Goal: Contribute content: Add original content to the website for others to see

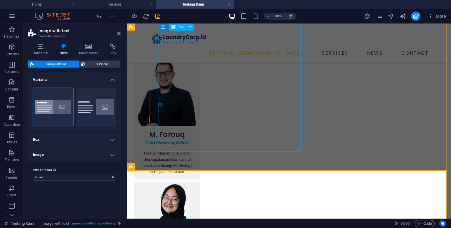
scroll to position [636, 0]
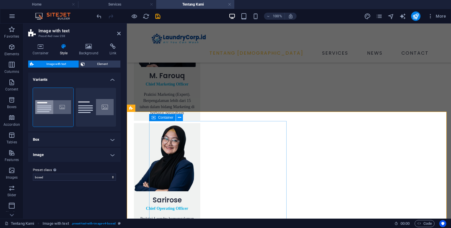
click at [180, 116] on icon at bounding box center [179, 117] width 3 height 6
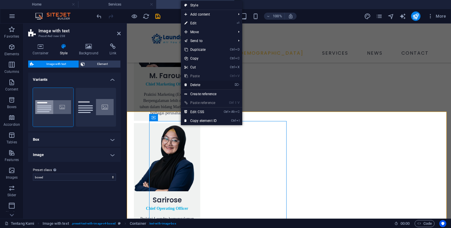
click at [197, 85] on link "⌦ Delete" at bounding box center [200, 84] width 39 height 9
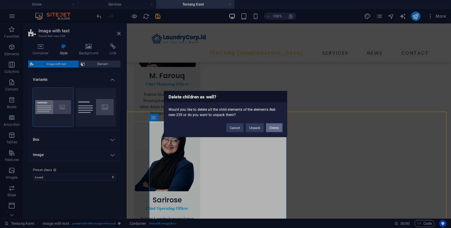
click at [274, 128] on button "Delete" at bounding box center [274, 127] width 16 height 9
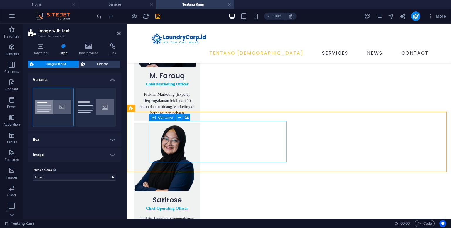
click at [179, 116] on icon at bounding box center [179, 117] width 3 height 6
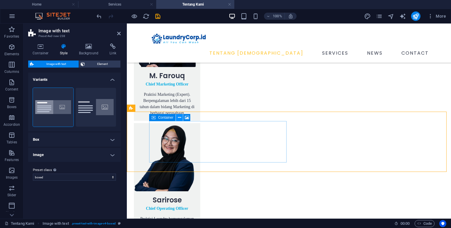
click at [179, 120] on icon at bounding box center [179, 117] width 3 height 6
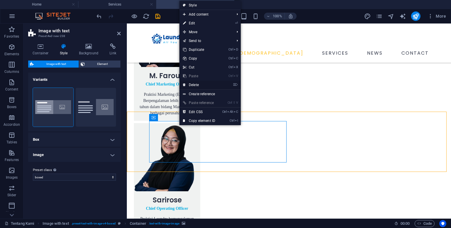
click at [194, 86] on link "⌦ Delete" at bounding box center [198, 84] width 39 height 9
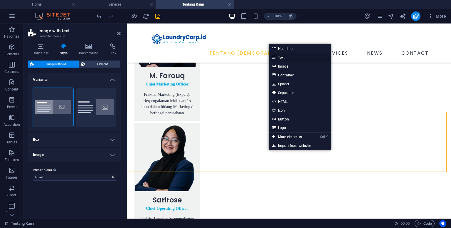
click at [283, 56] on link "Text" at bounding box center [299, 57] width 62 height 9
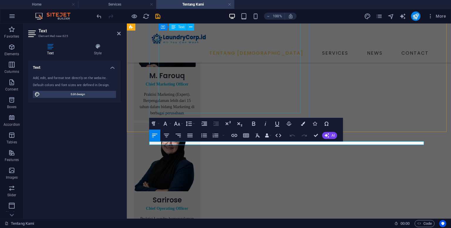
scroll to position [616, 0]
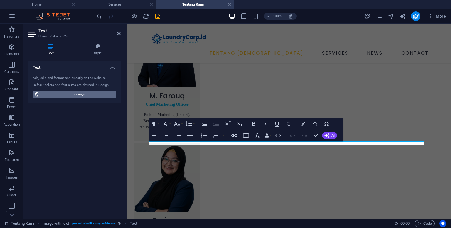
drag, startPoint x: 85, startPoint y: 92, endPoint x: 263, endPoint y: 106, distance: 178.0
click at [85, 92] on span "Edit design" at bounding box center [78, 94] width 72 height 7
select select "px"
select select "400"
select select "px"
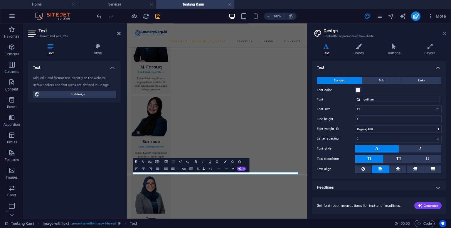
click at [444, 33] on icon at bounding box center [444, 33] width 4 height 5
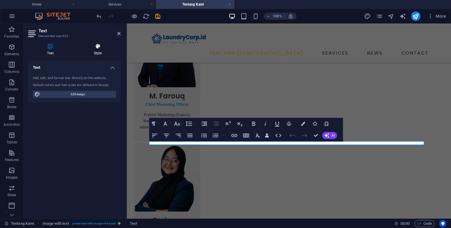
click at [94, 50] on h4 "Style" at bounding box center [98, 49] width 46 height 12
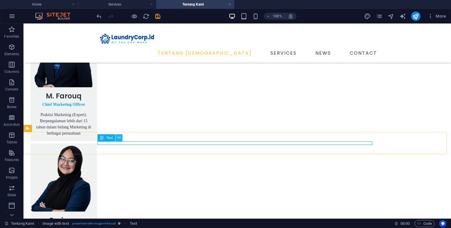
click at [119, 139] on icon at bounding box center [118, 137] width 3 height 6
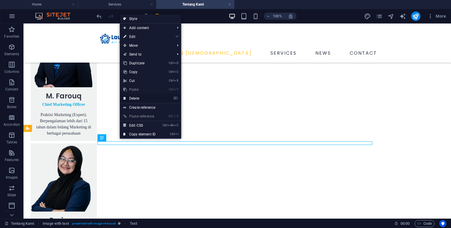
click at [137, 99] on link "⌦ Delete" at bounding box center [139, 98] width 39 height 9
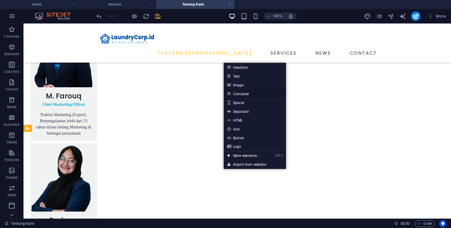
click at [241, 94] on link "Container" at bounding box center [255, 93] width 62 height 9
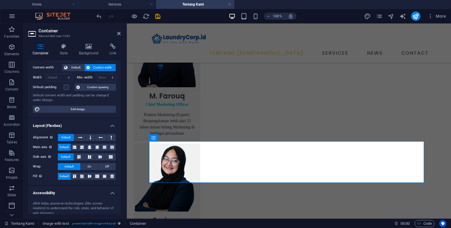
scroll to position [0, 0]
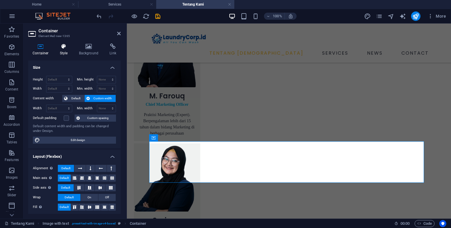
click at [65, 52] on h4 "Style" at bounding box center [64, 49] width 19 height 12
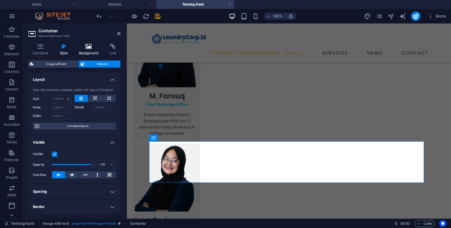
click at [84, 50] on h4 "Background" at bounding box center [90, 49] width 31 height 12
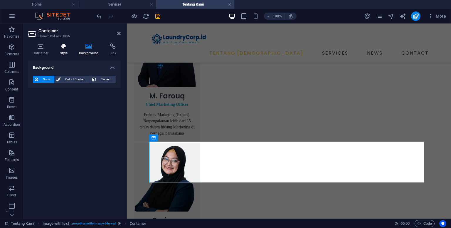
click at [67, 50] on h4 "Style" at bounding box center [64, 49] width 19 height 12
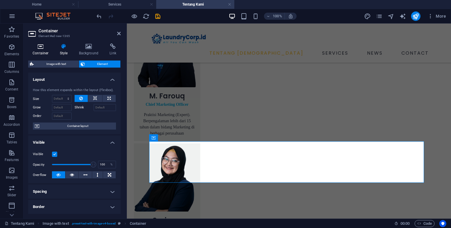
click at [42, 50] on h4 "Container" at bounding box center [41, 49] width 27 height 12
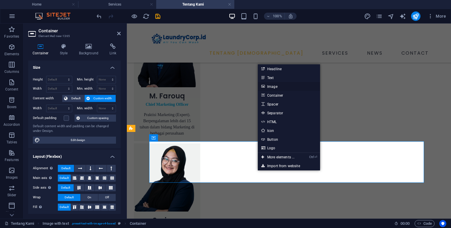
click at [273, 87] on link "Image" at bounding box center [289, 86] width 62 height 9
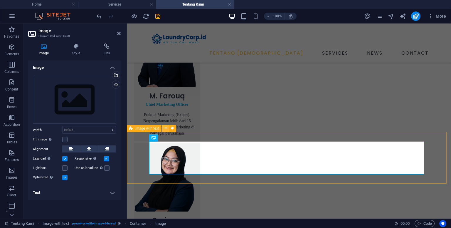
click at [166, 128] on icon at bounding box center [164, 128] width 3 height 6
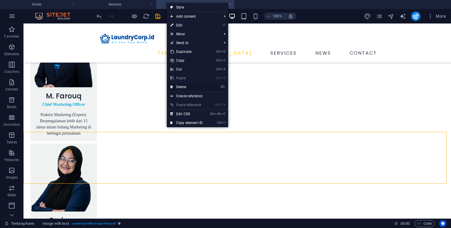
click at [180, 88] on link "⌦ Delete" at bounding box center [186, 86] width 39 height 9
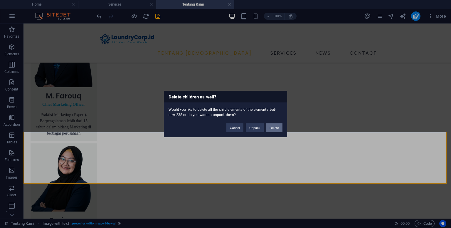
click at [270, 126] on button "Delete" at bounding box center [274, 127] width 16 height 9
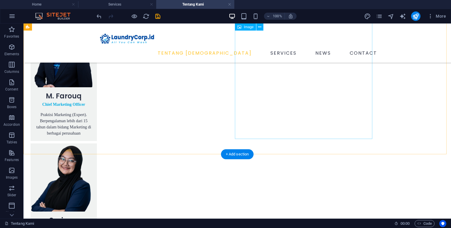
scroll to position [594, 0]
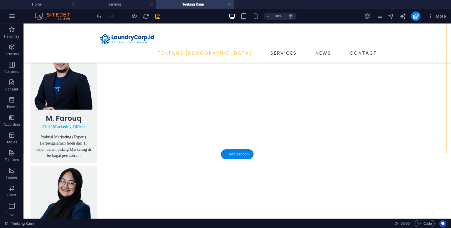
click at [246, 152] on div "+ Add section" at bounding box center [237, 154] width 33 height 10
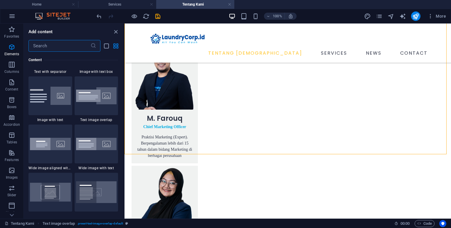
scroll to position [1174, 0]
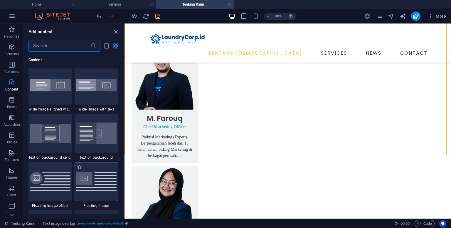
click at [99, 186] on img at bounding box center [96, 181] width 41 height 19
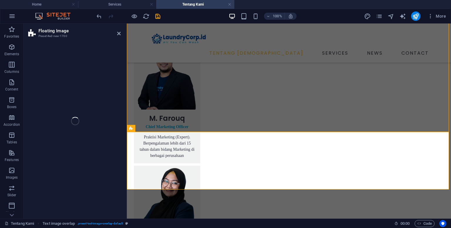
scroll to position [616, 0]
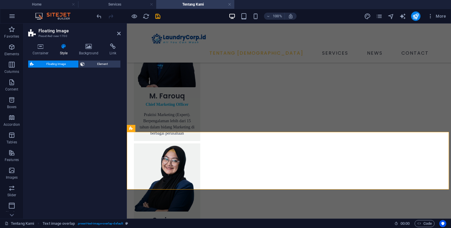
select select "%"
select select "rem"
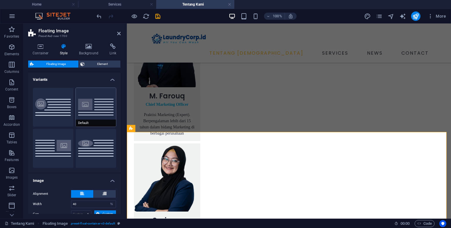
click at [89, 107] on button "Default" at bounding box center [96, 107] width 40 height 39
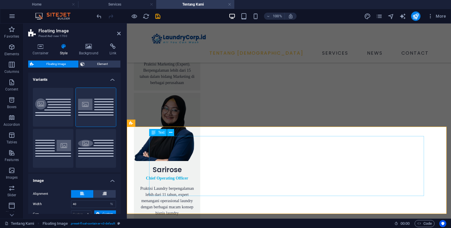
scroll to position [675, 0]
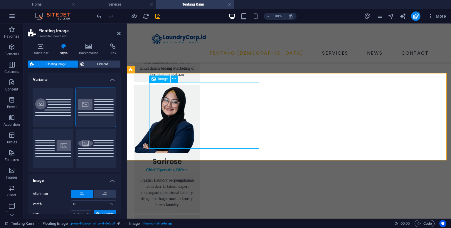
select select "%"
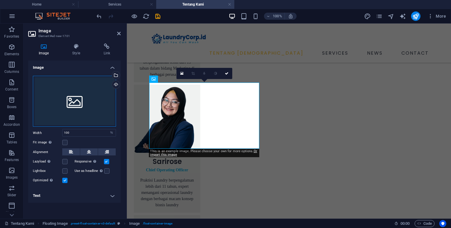
click at [99, 105] on div "Drag files here, click to choose files or select files from Files or our free s…" at bounding box center [74, 101] width 83 height 51
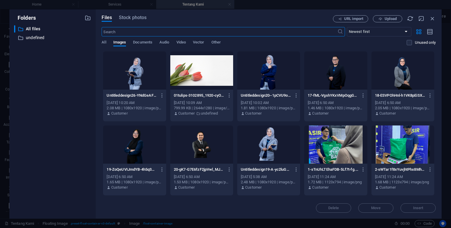
scroll to position [551, 0]
click at [391, 21] on button "Upload" at bounding box center [387, 18] width 29 height 7
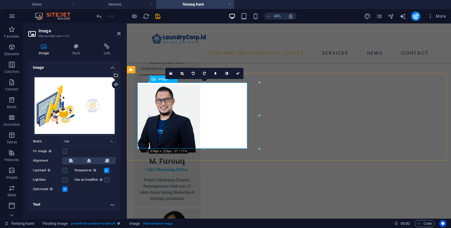
scroll to position [675, 0]
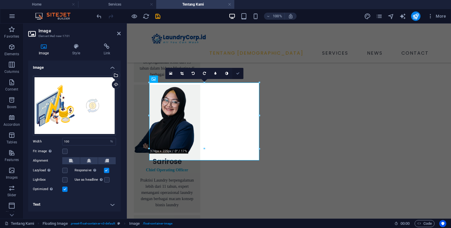
click at [238, 72] on icon at bounding box center [238, 74] width 4 height 4
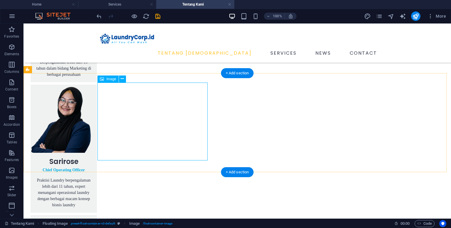
select select "%"
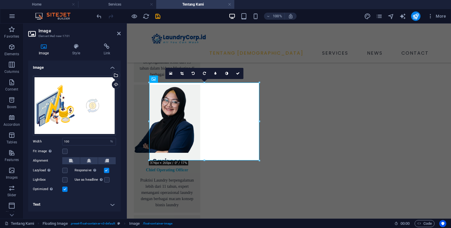
drag, startPoint x: 53, startPoint y: 44, endPoint x: 182, endPoint y: 72, distance: 131.6
click at [182, 72] on icon at bounding box center [181, 74] width 3 height 4
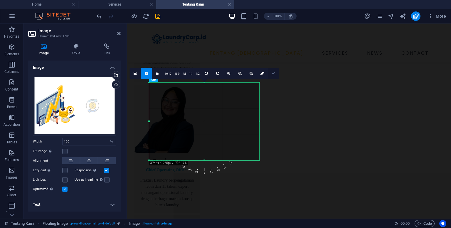
click at [273, 74] on icon at bounding box center [273, 74] width 4 height 4
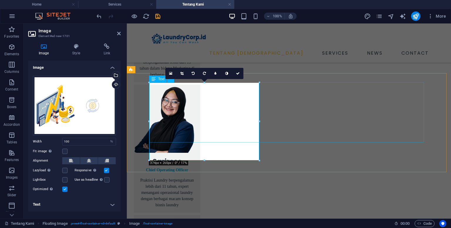
drag, startPoint x: 285, startPoint y: 111, endPoint x: 389, endPoint y: 111, distance: 103.9
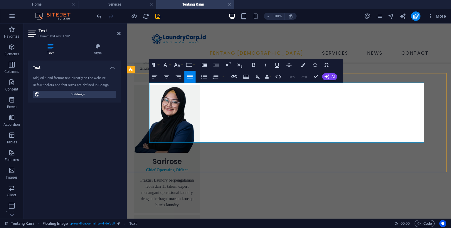
click at [251, 65] on icon "button" at bounding box center [253, 64] width 7 height 7
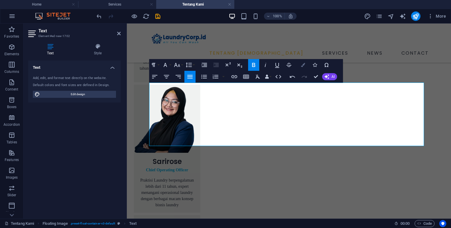
click at [302, 67] on button "Colors" at bounding box center [302, 65] width 11 height 12
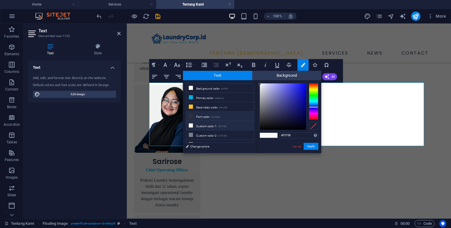
click at [203, 116] on li "Font color #2c3244" at bounding box center [219, 115] width 67 height 9
type input "#2c3244"
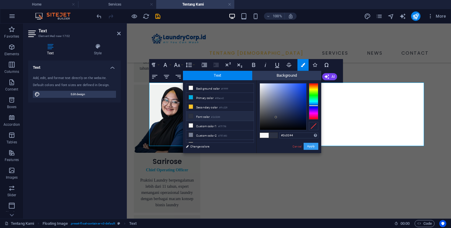
click at [309, 146] on button "Apply" at bounding box center [310, 146] width 15 height 7
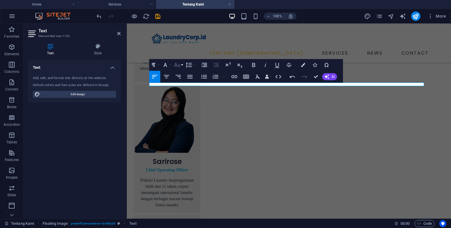
click at [181, 62] on button "Font Size" at bounding box center [178, 65] width 11 height 12
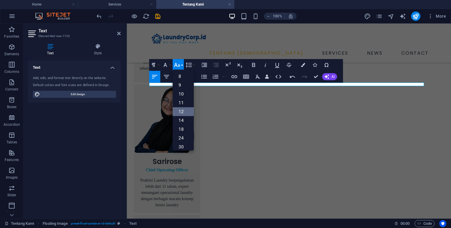
scroll to position [42, 0]
click at [180, 105] on link "30" at bounding box center [183, 104] width 21 height 9
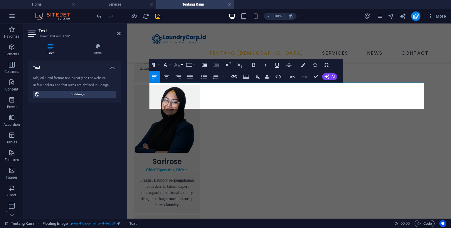
click at [177, 63] on icon "button" at bounding box center [176, 64] width 7 height 7
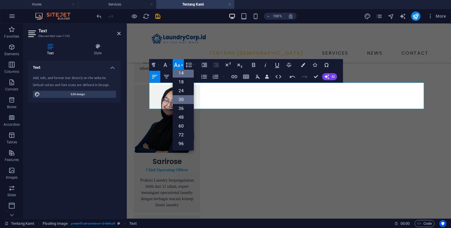
scroll to position [47, 0]
click at [182, 107] on link "36" at bounding box center [183, 108] width 21 height 9
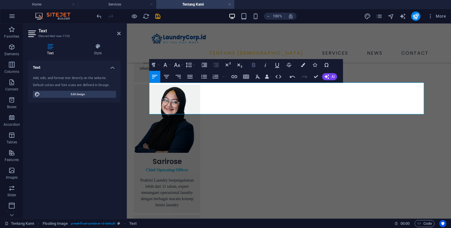
click at [253, 65] on icon "button" at bounding box center [253, 65] width 3 height 4
click at [179, 65] on icon "button" at bounding box center [177, 65] width 6 height 4
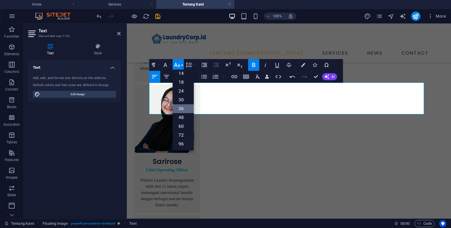
click at [179, 65] on icon "button" at bounding box center [177, 65] width 6 height 4
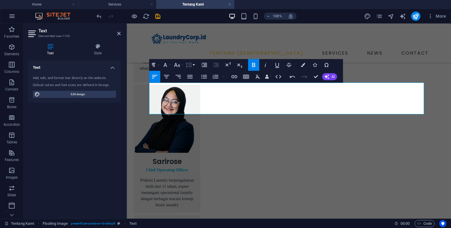
click at [190, 64] on icon "button" at bounding box center [188, 64] width 7 height 7
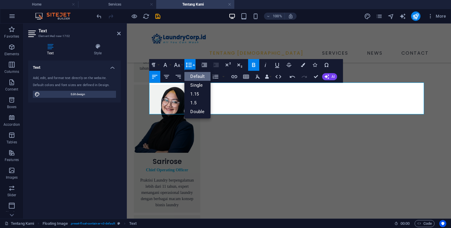
scroll to position [0, 0]
click at [196, 100] on link "1.5" at bounding box center [197, 102] width 26 height 9
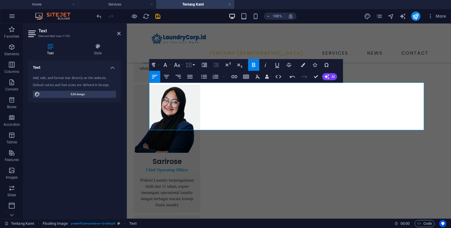
click at [186, 61] on icon "button" at bounding box center [188, 64] width 7 height 7
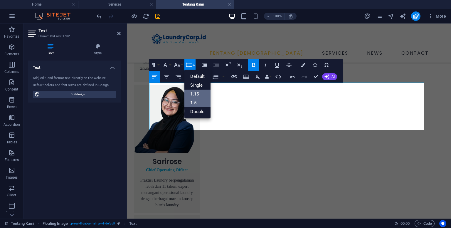
click at [191, 91] on link "1.15" at bounding box center [197, 93] width 26 height 9
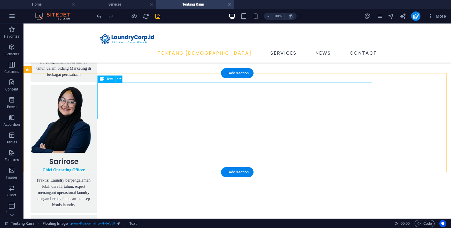
drag, startPoint x: 266, startPoint y: 88, endPoint x: 163, endPoint y: 88, distance: 103.3
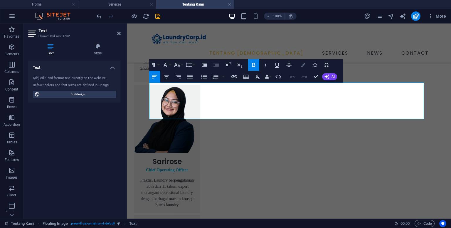
click at [302, 64] on icon "button" at bounding box center [303, 65] width 4 height 4
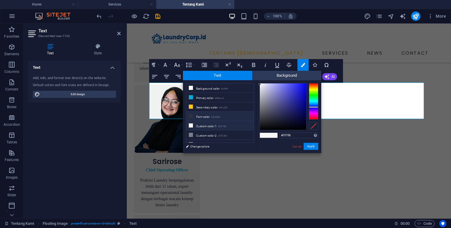
click at [218, 116] on small "#2c3244" at bounding box center [215, 117] width 9 height 4
type input "#2c3244"
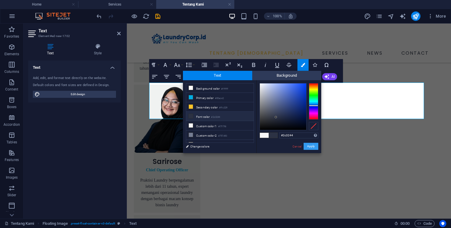
click at [309, 146] on button "Apply" at bounding box center [310, 146] width 15 height 7
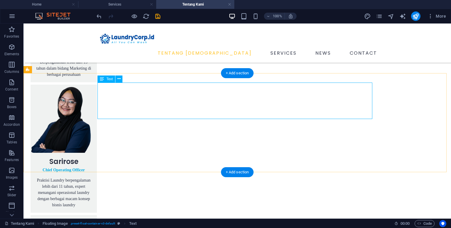
click at [120, 78] on icon at bounding box center [118, 79] width 3 height 6
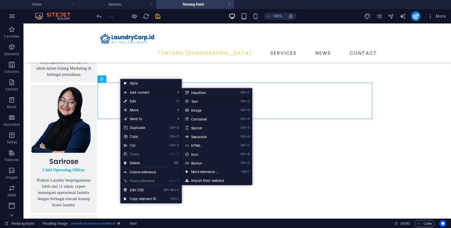
click at [195, 101] on link "Ctrl 2 Text" at bounding box center [206, 101] width 48 height 9
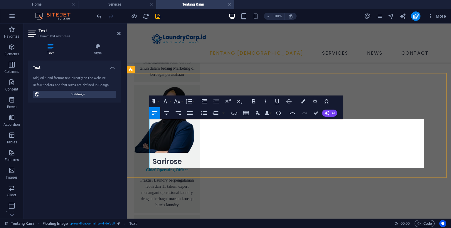
scroll to position [3551, 0]
click at [301, 102] on icon "button" at bounding box center [303, 101] width 4 height 4
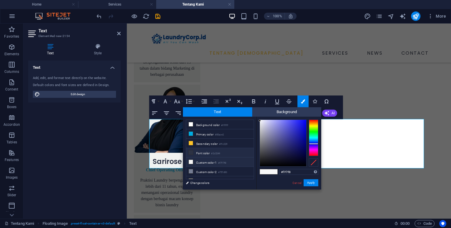
click at [223, 152] on li "Font color #2c3244" at bounding box center [219, 152] width 67 height 9
type input "#2c3244"
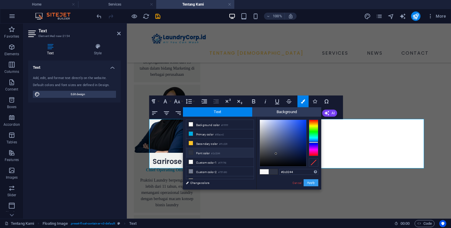
click at [315, 183] on button "Apply" at bounding box center [310, 182] width 15 height 7
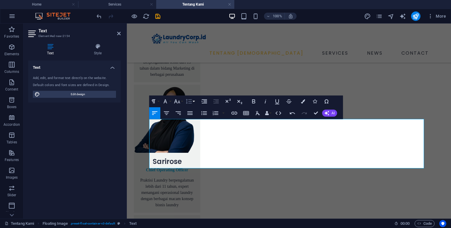
click at [193, 102] on button "Line Height" at bounding box center [189, 101] width 11 height 12
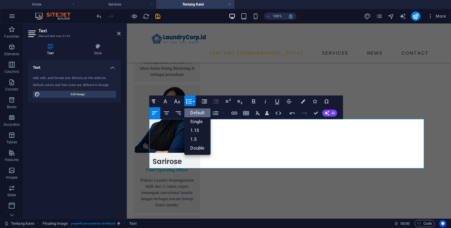
scroll to position [0, 0]
click at [197, 138] on link "1.5" at bounding box center [197, 139] width 26 height 9
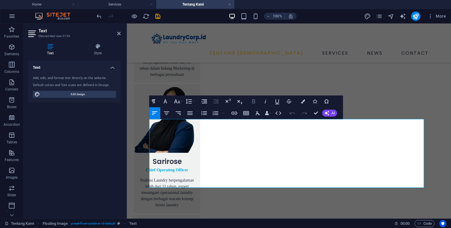
click at [252, 99] on icon "button" at bounding box center [253, 101] width 3 height 4
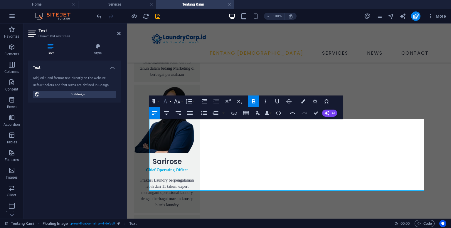
click at [168, 101] on icon "button" at bounding box center [165, 101] width 7 height 7
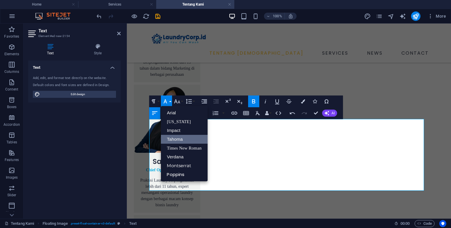
click at [177, 139] on link "Tahoma" at bounding box center [184, 139] width 46 height 9
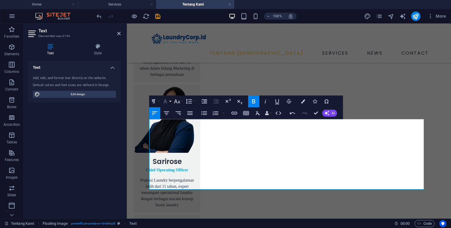
click at [170, 102] on button "Font Family" at bounding box center [166, 101] width 11 height 12
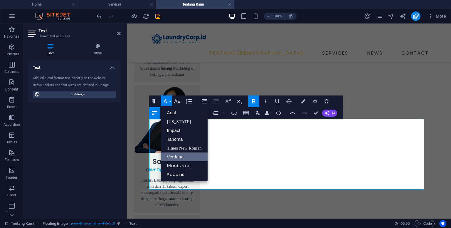
click at [180, 157] on link "Verdana" at bounding box center [184, 156] width 46 height 9
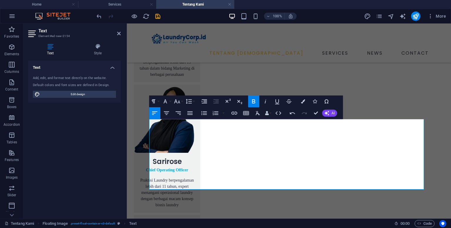
click at [256, 97] on button "Bold" at bounding box center [253, 101] width 11 height 12
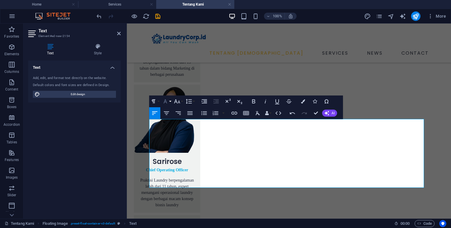
click at [165, 103] on icon "button" at bounding box center [165, 101] width 7 height 7
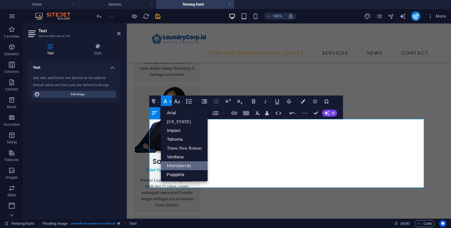
click at [181, 164] on link "Montserrat" at bounding box center [184, 165] width 46 height 9
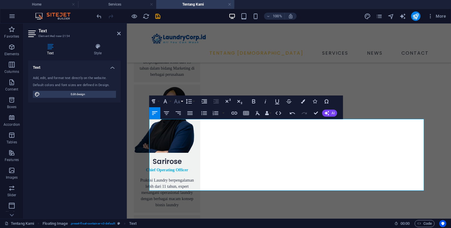
click at [179, 102] on icon "button" at bounding box center [177, 101] width 6 height 4
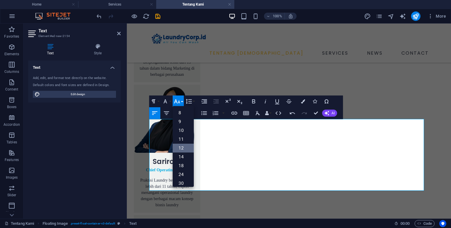
scroll to position [42, 0]
click at [185, 115] on link "14" at bounding box center [183, 114] width 21 height 9
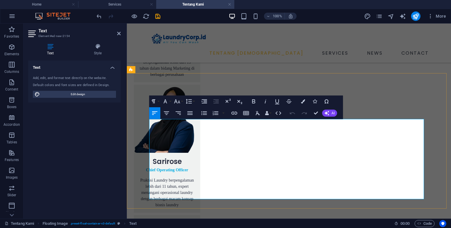
drag, startPoint x: 265, startPoint y: 124, endPoint x: 292, endPoint y: 124, distance: 26.7
click at [254, 99] on icon "button" at bounding box center [253, 101] width 7 height 7
drag, startPoint x: 344, startPoint y: 165, endPoint x: 371, endPoint y: 166, distance: 26.1
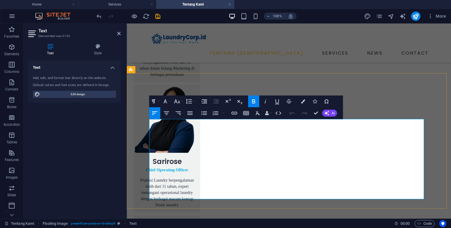
drag, startPoint x: 344, startPoint y: 165, endPoint x: 371, endPoint y: 165, distance: 26.7
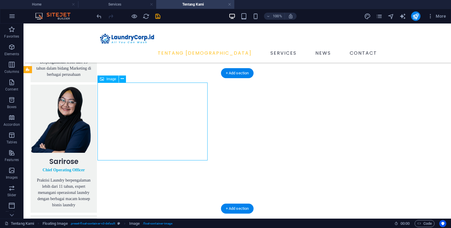
select select "%"
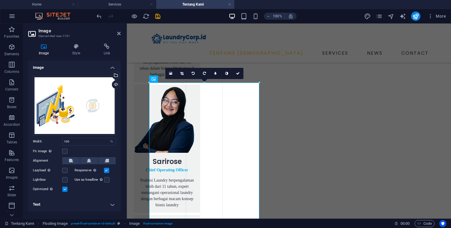
drag, startPoint x: 259, startPoint y: 160, endPoint x: 136, endPoint y: 136, distance: 125.4
type input "374"
select select "px"
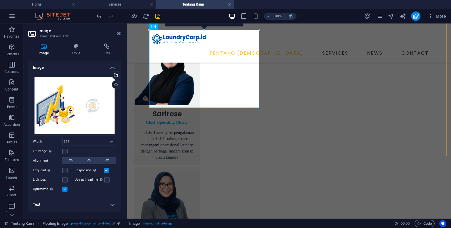
scroll to position [729, 0]
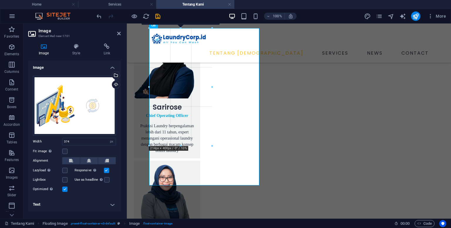
drag, startPoint x: 259, startPoint y: 106, endPoint x: 207, endPoint y: 65, distance: 65.8
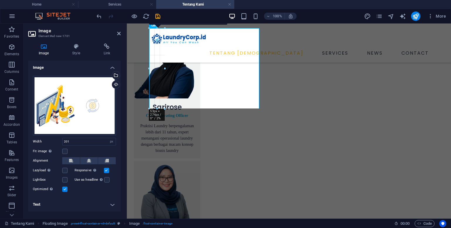
drag, startPoint x: 208, startPoint y: 56, endPoint x: 164, endPoint y: 72, distance: 46.4
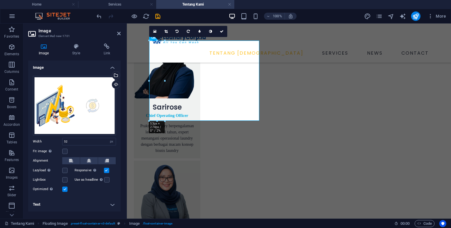
scroll to position [717, 0]
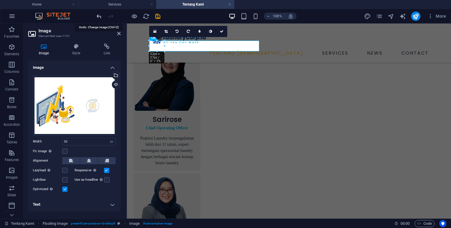
click at [101, 15] on icon "undo" at bounding box center [99, 16] width 7 height 7
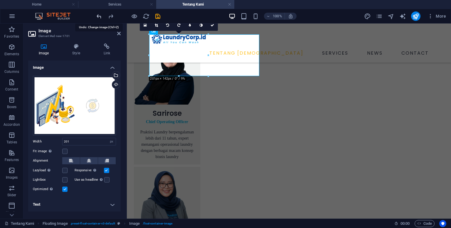
click at [97, 16] on icon "undo" at bounding box center [99, 16] width 7 height 7
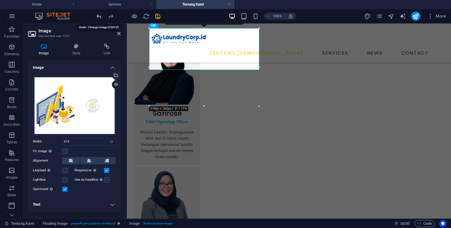
scroll to position [729, 0]
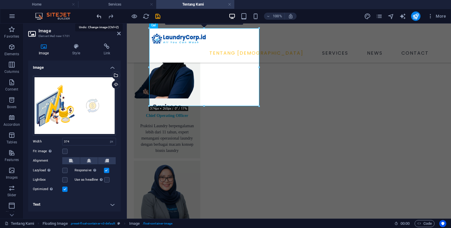
click at [97, 16] on icon "undo" at bounding box center [99, 16] width 7 height 7
type input "100"
select select "%"
click at [159, 16] on icon "save" at bounding box center [157, 16] width 7 height 7
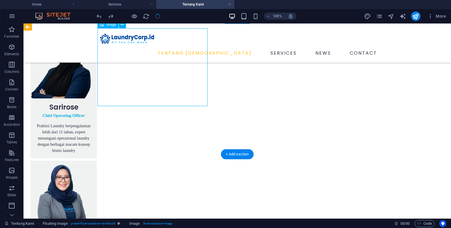
select select "%"
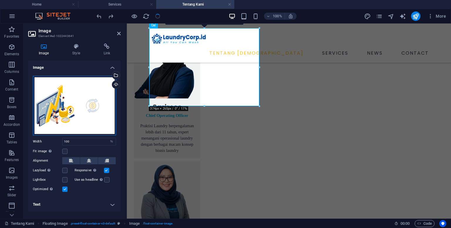
click at [95, 109] on div "Drag files here, click to choose files or select files from Files or our free s…" at bounding box center [74, 106] width 83 height 60
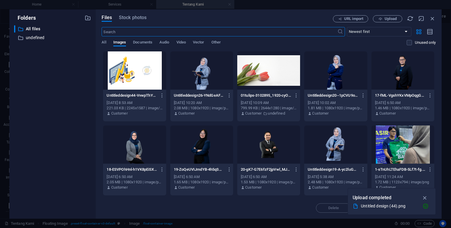
scroll to position [599, 0]
click at [393, 20] on span "Upload" at bounding box center [390, 19] width 12 height 4
click at [424, 206] on icon "button" at bounding box center [425, 206] width 6 height 6
click at [424, 197] on icon "button" at bounding box center [424, 197] width 7 height 6
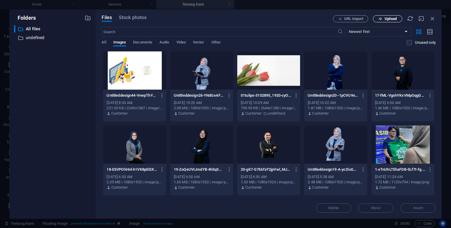
click at [383, 18] on span "Upload" at bounding box center [387, 19] width 24 height 4
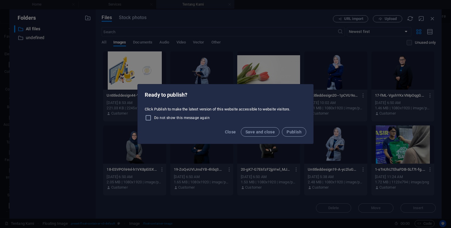
click at [434, 21] on div "Ready to publish? Click Publish to make the latest version of this website acce…" at bounding box center [225, 114] width 451 height 228
click at [434, 18] on div "Ready to publish? Click Publish to make the latest version of this website acce…" at bounding box center [225, 114] width 451 height 228
click at [270, 130] on span "Save and close" at bounding box center [260, 131] width 30 height 5
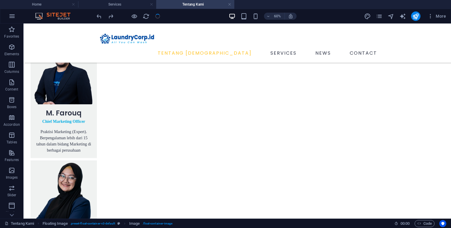
scroll to position [729, 0]
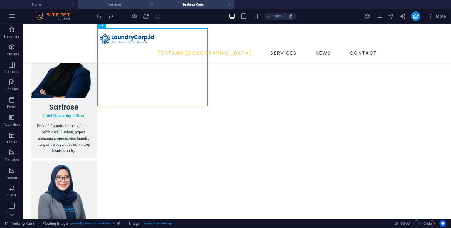
click at [123, 5] on h4 "Services" at bounding box center [117, 4] width 78 height 6
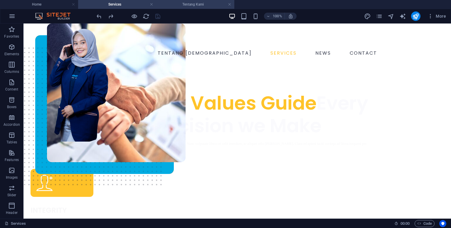
click at [187, 4] on h4 "Tentang Kami" at bounding box center [195, 4] width 78 height 6
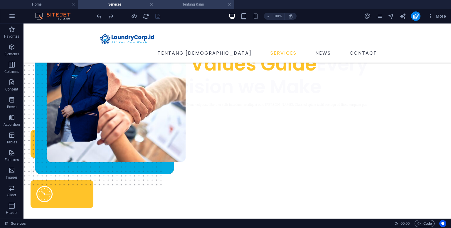
scroll to position [729, 0]
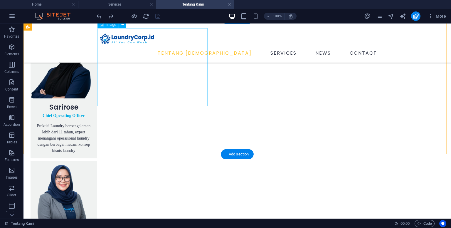
select select "%"
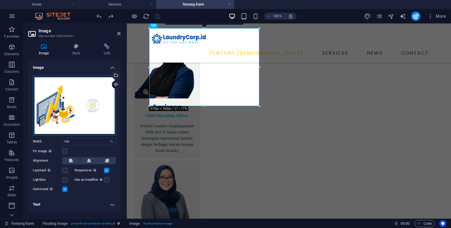
click at [90, 125] on div "Drag files here, click to choose files or select files from Files or our free s…" at bounding box center [74, 106] width 83 height 60
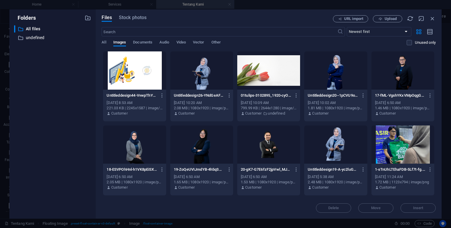
scroll to position [599, 0]
click at [380, 21] on button "Upload" at bounding box center [387, 18] width 29 height 7
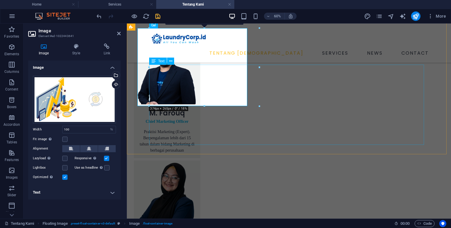
scroll to position [729, 0]
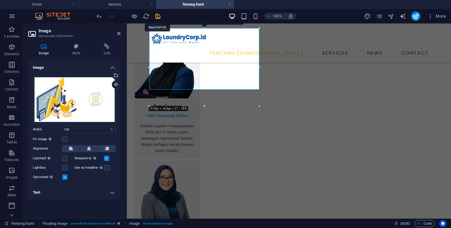
click at [160, 18] on icon "save" at bounding box center [157, 16] width 7 height 7
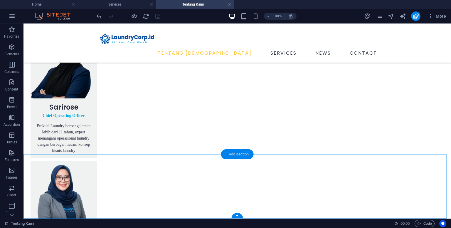
drag, startPoint x: 233, startPoint y: 156, endPoint x: 83, endPoint y: 91, distance: 163.7
click at [233, 156] on div "+ Add section" at bounding box center [237, 154] width 33 height 10
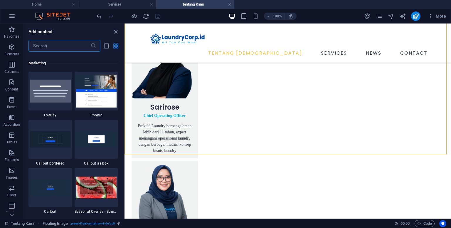
scroll to position [4782, 0]
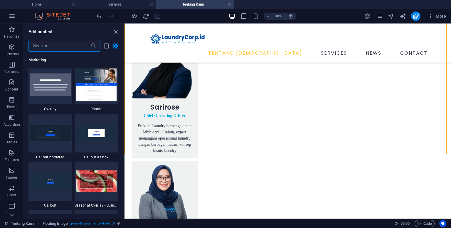
click at [73, 46] on input "text" at bounding box center [59, 46] width 62 height 12
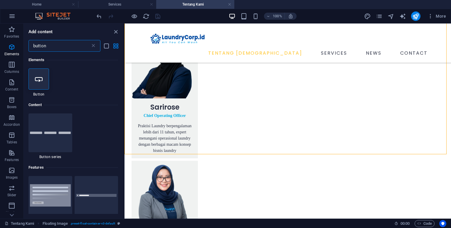
scroll to position [0, 0]
type input "button"
click at [34, 82] on div at bounding box center [38, 78] width 21 height 21
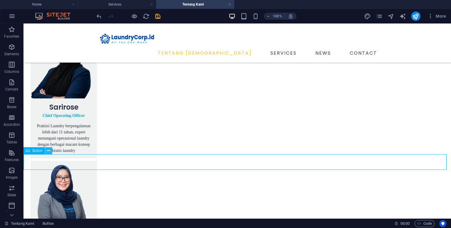
click at [50, 149] on icon at bounding box center [48, 151] width 3 height 6
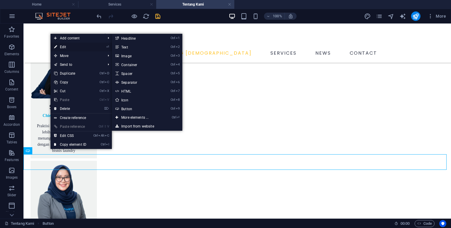
click at [80, 47] on link "⏎ Edit" at bounding box center [69, 47] width 39 height 9
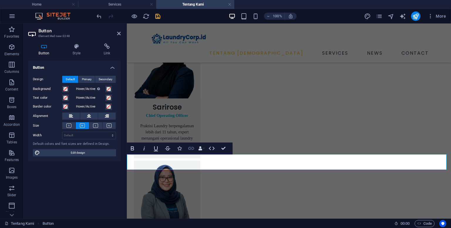
click at [190, 148] on icon "button" at bounding box center [190, 148] width 7 height 7
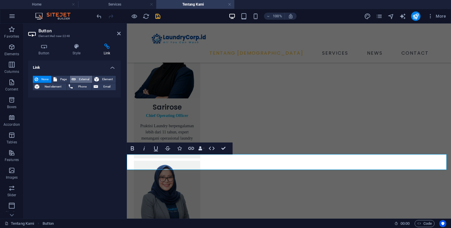
click at [80, 80] on span "External" at bounding box center [83, 79] width 13 height 7
select select "blank"
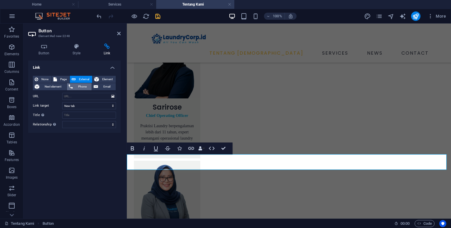
click at [81, 88] on span "Phone" at bounding box center [83, 86] width 16 height 7
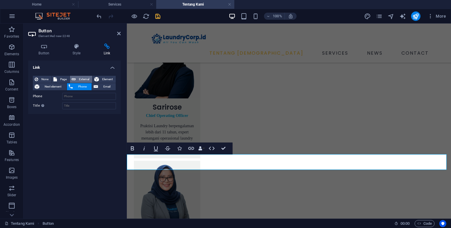
click at [80, 79] on span "External" at bounding box center [83, 79] width 13 height 7
select select "blank"
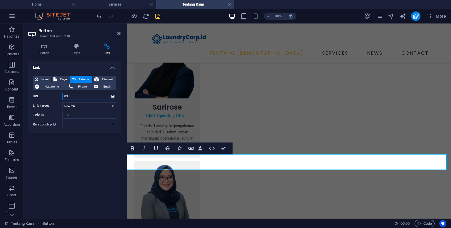
type input "W"
paste input "[URL][DOMAIN_NAME]"
type input "[URL][DOMAIN_NAME]"
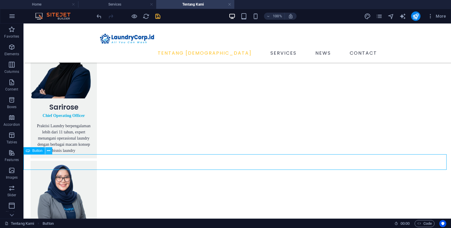
click at [49, 151] on icon at bounding box center [48, 151] width 3 height 6
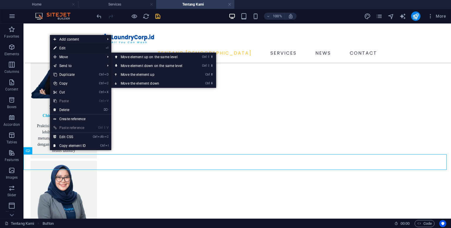
click at [67, 49] on link "⏎ Edit" at bounding box center [69, 48] width 39 height 9
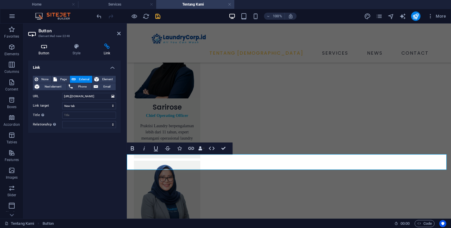
click at [48, 48] on icon at bounding box center [44, 46] width 32 height 6
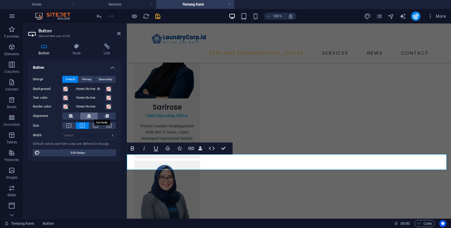
click at [88, 116] on icon at bounding box center [89, 115] width 4 height 7
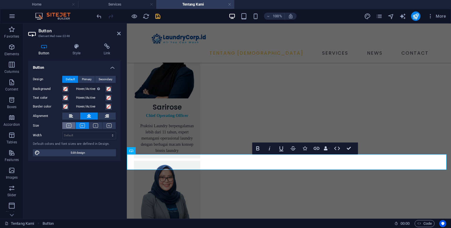
click at [68, 126] on icon at bounding box center [68, 125] width 5 height 4
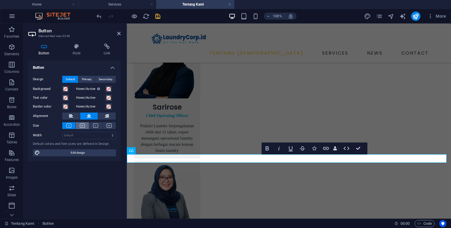
click at [83, 125] on icon at bounding box center [82, 125] width 5 height 4
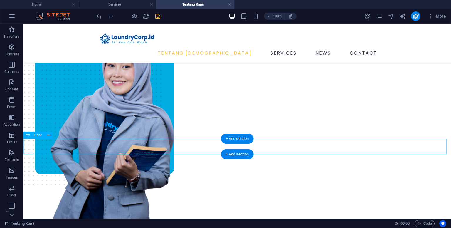
scroll to position [744, 0]
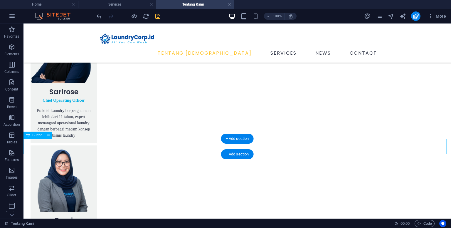
click at [47, 136] on icon at bounding box center [48, 135] width 3 height 6
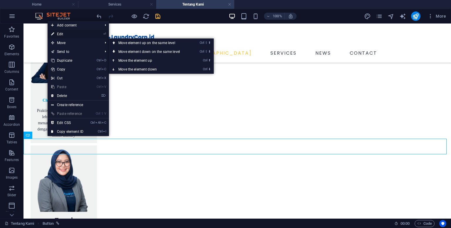
click at [59, 33] on link "⏎ Edit" at bounding box center [67, 34] width 39 height 9
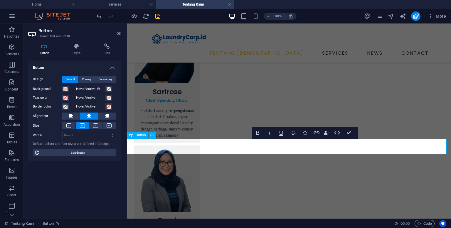
click at [327, 133] on icon "button" at bounding box center [327, 133] width 4 height 4
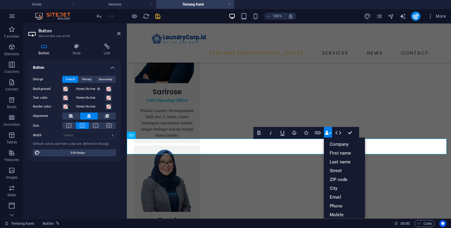
scroll to position [65, 0]
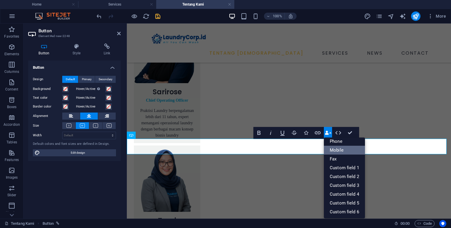
click at [340, 150] on link "Mobile" at bounding box center [344, 150] width 41 height 9
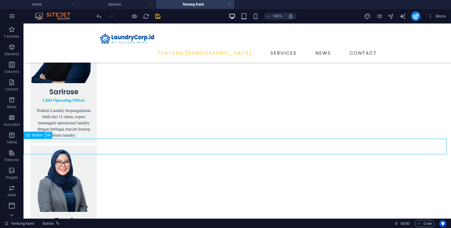
click at [48, 136] on icon at bounding box center [48, 135] width 3 height 6
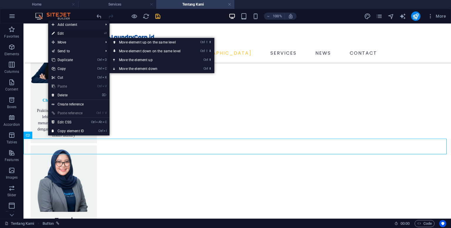
click at [65, 33] on link "⏎ Edit" at bounding box center [67, 33] width 39 height 9
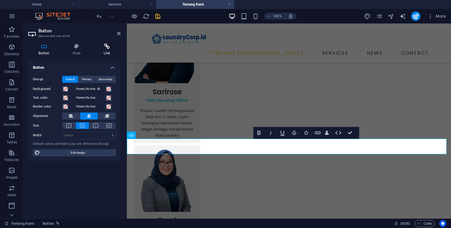
click at [107, 47] on icon at bounding box center [107, 46] width 28 height 6
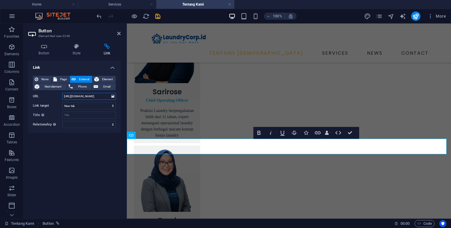
click at [99, 99] on input "[URL][DOMAIN_NAME]" at bounding box center [89, 96] width 54 height 7
click at [157, 18] on icon "save" at bounding box center [157, 16] width 7 height 7
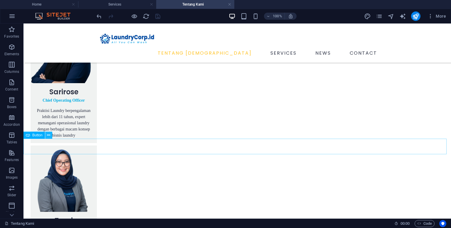
click at [50, 137] on button at bounding box center [48, 134] width 7 height 7
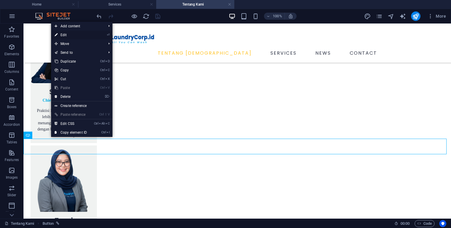
click at [74, 36] on link "⏎ Edit" at bounding box center [70, 35] width 39 height 9
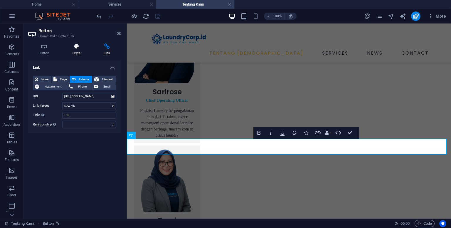
click at [81, 51] on h4 "Style" at bounding box center [77, 49] width 31 height 12
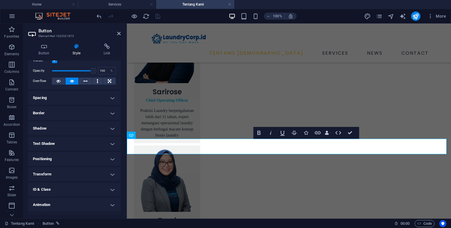
scroll to position [32, 0]
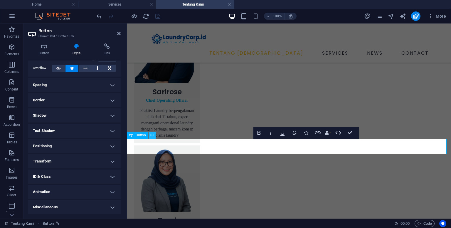
click at [153, 134] on icon at bounding box center [151, 135] width 3 height 6
click at [273, 132] on icon "button" at bounding box center [270, 132] width 7 height 7
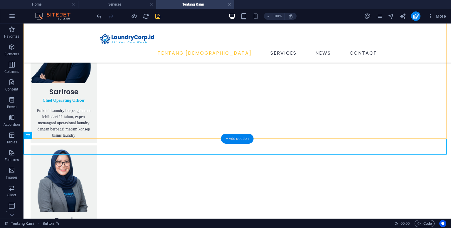
click at [230, 138] on div "+ Add section" at bounding box center [237, 139] width 33 height 10
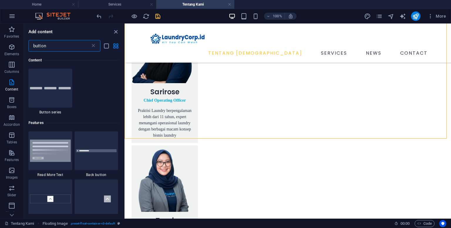
scroll to position [279, 0]
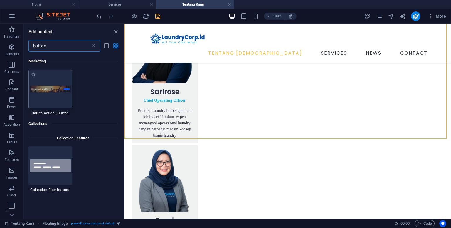
click at [55, 95] on div at bounding box center [50, 89] width 44 height 39
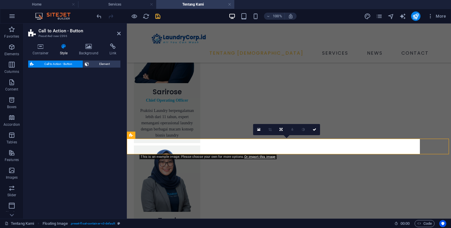
select select "rem"
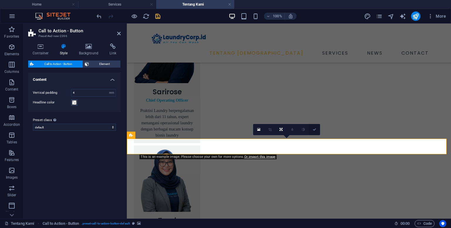
click at [313, 131] on link at bounding box center [314, 129] width 11 height 11
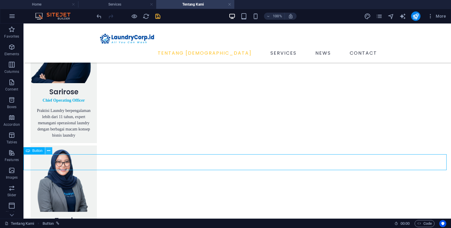
click at [50, 151] on button at bounding box center [48, 150] width 7 height 7
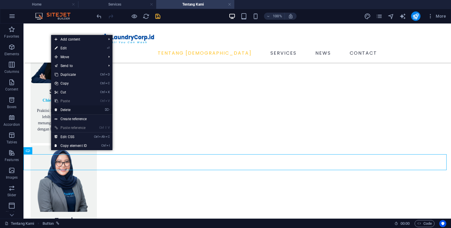
click at [66, 108] on link "⌦ Delete" at bounding box center [70, 109] width 39 height 9
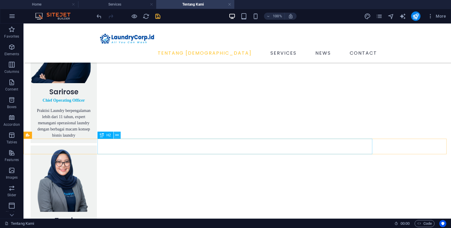
click at [115, 137] on icon at bounding box center [116, 135] width 3 height 6
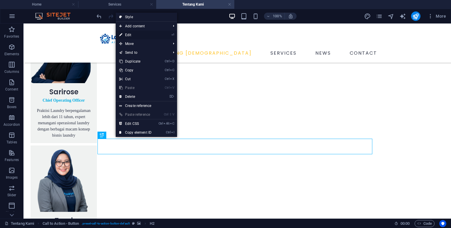
click at [129, 34] on link "⏎ Edit" at bounding box center [135, 35] width 39 height 9
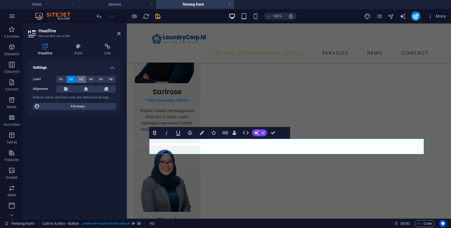
click at [81, 80] on span "H3" at bounding box center [81, 79] width 4 height 7
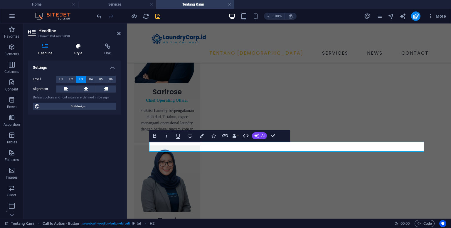
click at [75, 54] on h4 "Style" at bounding box center [80, 49] width 30 height 12
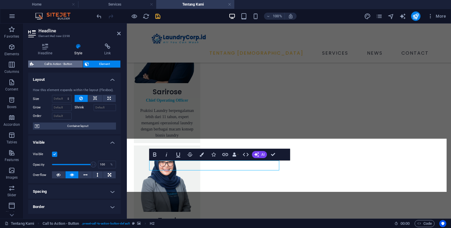
click at [63, 63] on span "Call to Action - Button" at bounding box center [58, 63] width 45 height 7
select select "rem"
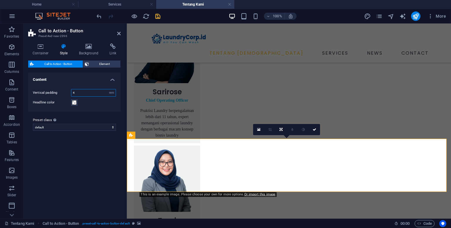
click at [81, 93] on input "4" at bounding box center [93, 92] width 44 height 7
type input "3"
click at [99, 116] on label "Preset class Above chosen variant and settings affect all elements which carry …" at bounding box center [74, 119] width 83 height 7
click at [99, 124] on select "default Add preset class" at bounding box center [74, 127] width 83 height 7
click at [86, 91] on input "3" at bounding box center [93, 92] width 44 height 7
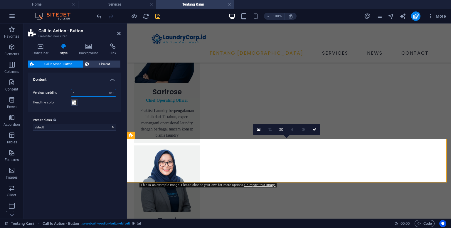
type input "4"
click at [82, 119] on label "Preset class Above chosen variant and settings affect all elements which carry …" at bounding box center [74, 119] width 83 height 7
click at [82, 124] on select "default Add preset class" at bounding box center [74, 127] width 83 height 7
click at [95, 155] on div "Variants Default Content Vertical padding 4 px rem % vh vw Headline color Prese…" at bounding box center [74, 142] width 92 height 141
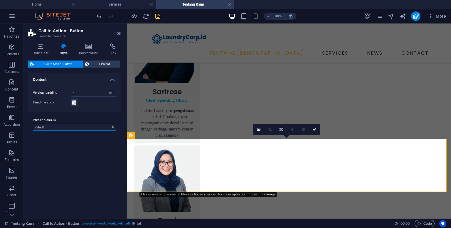
click at [94, 127] on select "default Add preset class" at bounding box center [74, 127] width 83 height 7
click at [94, 126] on select "default Add preset class" at bounding box center [74, 127] width 83 height 7
click at [89, 63] on icon at bounding box center [87, 63] width 4 height 7
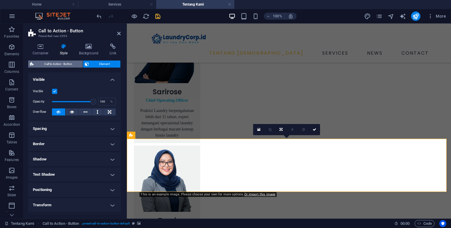
click at [68, 62] on span "Call to Action - Button" at bounding box center [58, 63] width 45 height 7
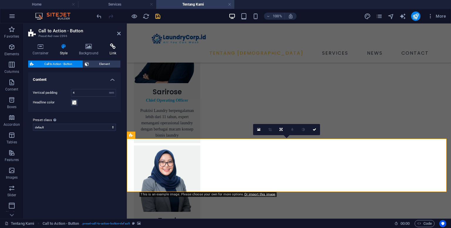
click at [107, 52] on h4 "Link" at bounding box center [113, 49] width 16 height 12
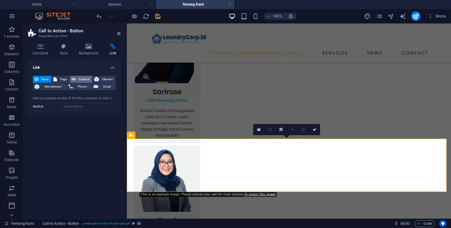
click at [85, 79] on span "External" at bounding box center [83, 79] width 13 height 7
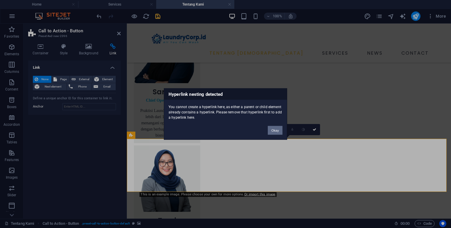
click at [277, 131] on button "Okay" at bounding box center [275, 130] width 15 height 9
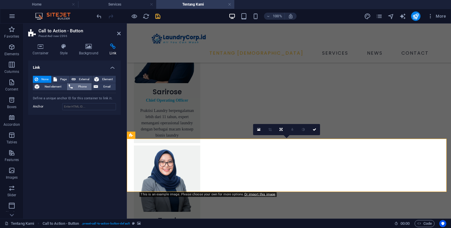
click at [80, 86] on span "Phone" at bounding box center [83, 86] width 16 height 7
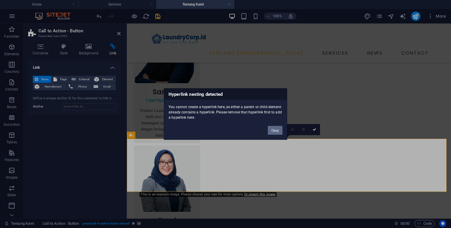
click at [278, 129] on button "Okay" at bounding box center [275, 130] width 15 height 9
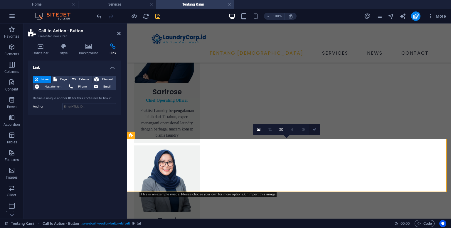
click at [313, 128] on icon at bounding box center [314, 130] width 4 height 4
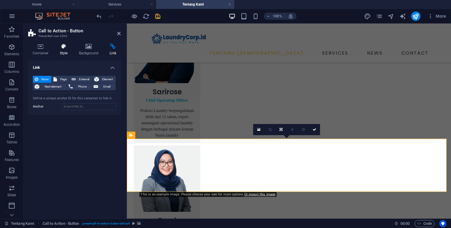
click at [65, 52] on h4 "Style" at bounding box center [64, 49] width 19 height 12
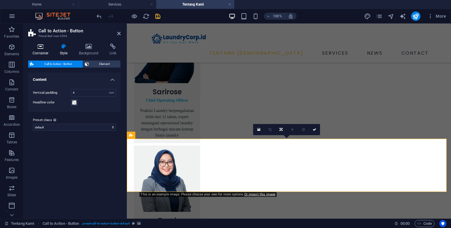
click at [38, 48] on icon at bounding box center [40, 46] width 25 height 6
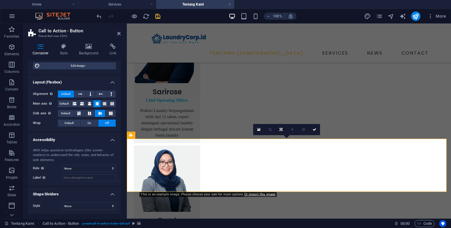
scroll to position [0, 0]
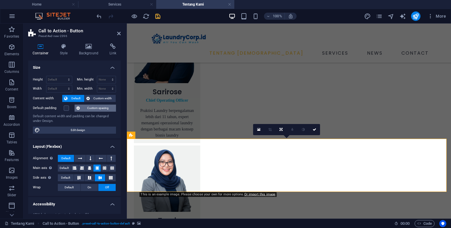
click at [87, 108] on span "Custom spacing" at bounding box center [98, 107] width 33 height 7
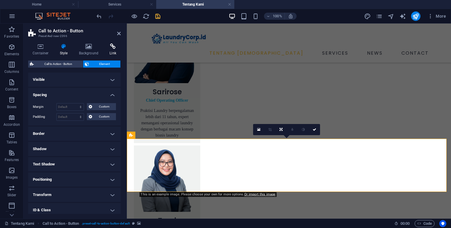
click at [112, 48] on icon at bounding box center [113, 46] width 16 height 6
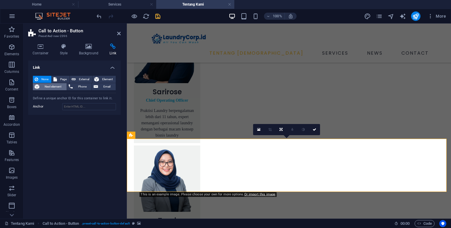
click at [58, 85] on span "Next element" at bounding box center [53, 86] width 24 height 7
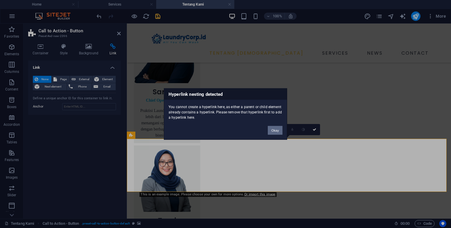
click at [276, 127] on button "Okay" at bounding box center [275, 130] width 15 height 9
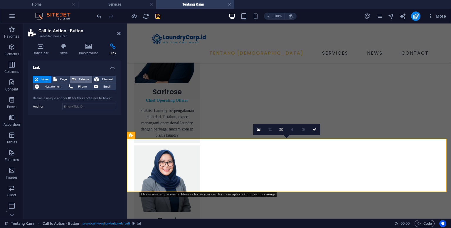
click at [75, 80] on icon at bounding box center [74, 79] width 4 height 7
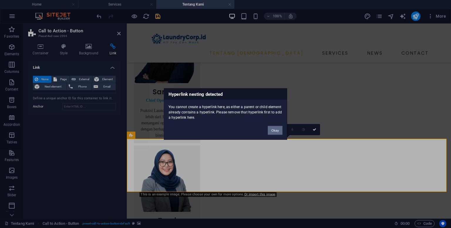
click at [271, 129] on button "Okay" at bounding box center [275, 130] width 15 height 9
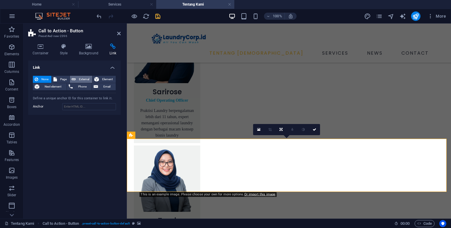
click at [85, 80] on span "External" at bounding box center [83, 79] width 13 height 7
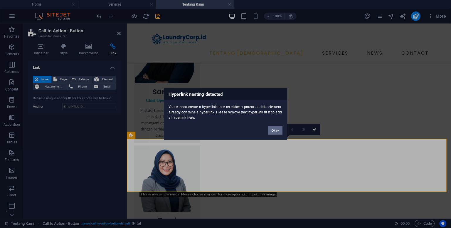
click at [274, 131] on button "Okay" at bounding box center [275, 130] width 15 height 9
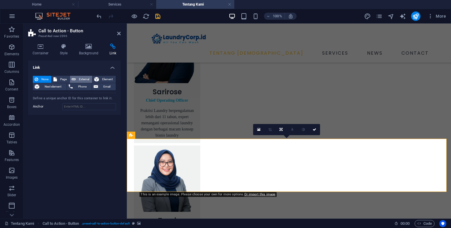
click at [74, 80] on icon at bounding box center [74, 79] width 4 height 7
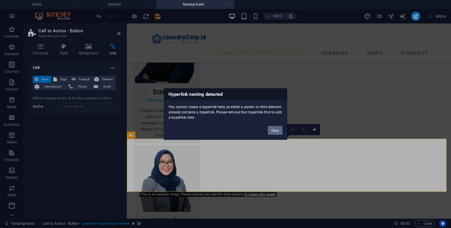
click at [273, 130] on button "Okay" at bounding box center [275, 130] width 15 height 9
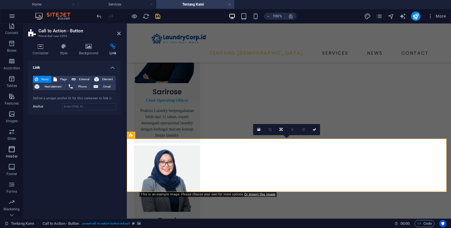
scroll to position [69, 0]
click at [75, 78] on icon at bounding box center [74, 79] width 4 height 7
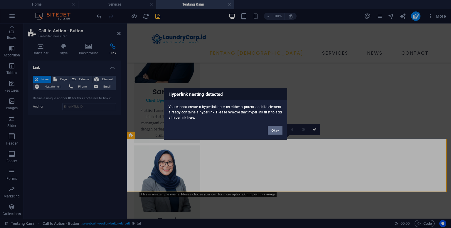
click at [274, 129] on button "Okay" at bounding box center [275, 130] width 15 height 9
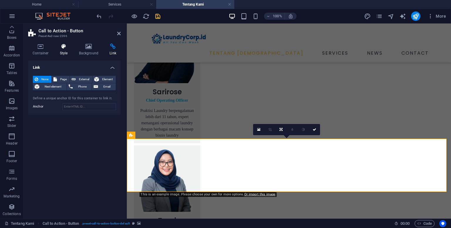
click at [61, 48] on icon at bounding box center [63, 46] width 17 height 6
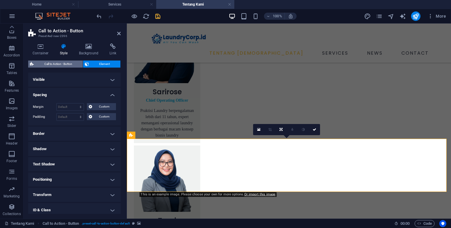
click at [43, 64] on span "Call to Action - Button" at bounding box center [58, 63] width 45 height 7
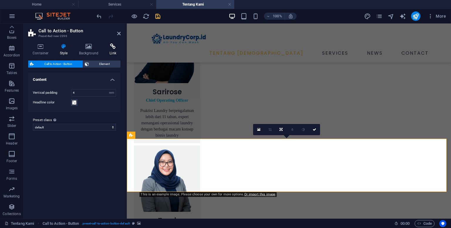
click at [108, 50] on h4 "Link" at bounding box center [113, 49] width 16 height 12
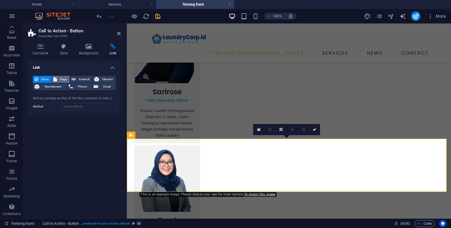
click at [63, 78] on span "Page" at bounding box center [63, 79] width 9 height 7
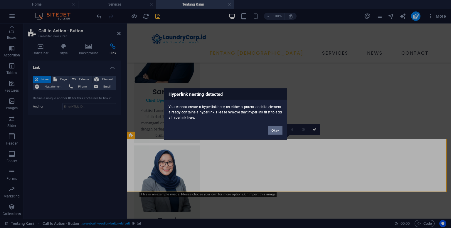
click at [272, 126] on button "Okay" at bounding box center [275, 130] width 15 height 9
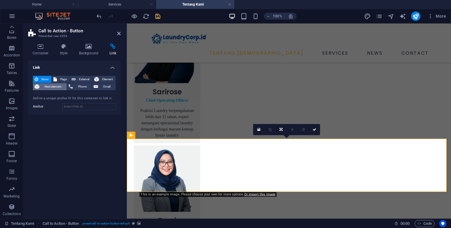
click at [54, 84] on span "Next element" at bounding box center [53, 86] width 24 height 7
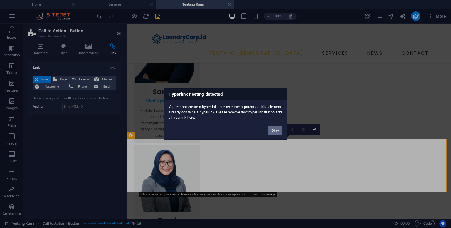
click at [271, 130] on button "Okay" at bounding box center [275, 130] width 15 height 9
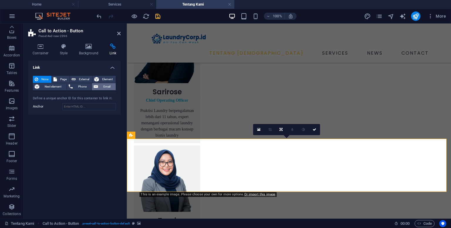
click at [101, 86] on span "Email" at bounding box center [107, 86] width 14 height 7
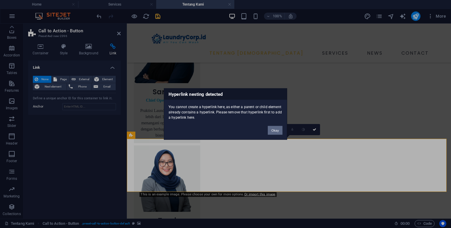
click at [279, 131] on button "Okay" at bounding box center [275, 130] width 15 height 9
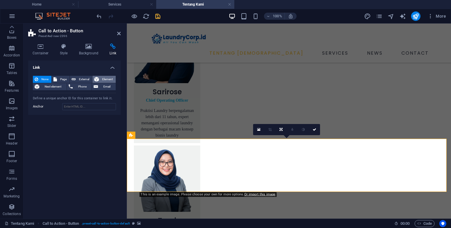
click at [104, 81] on span "Element" at bounding box center [107, 79] width 13 height 7
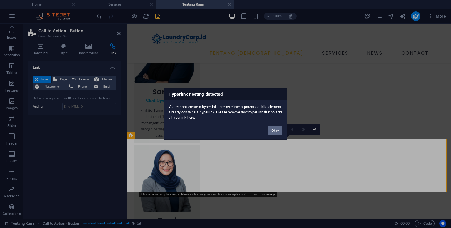
click at [275, 131] on button "Okay" at bounding box center [275, 130] width 15 height 9
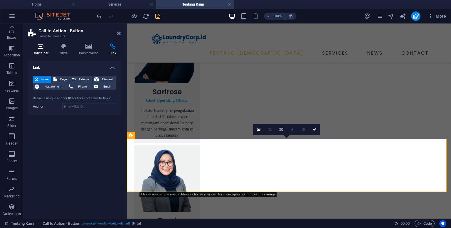
click at [41, 52] on h4 "Container" at bounding box center [41, 49] width 27 height 12
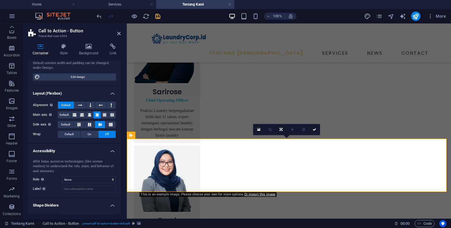
scroll to position [64, 0]
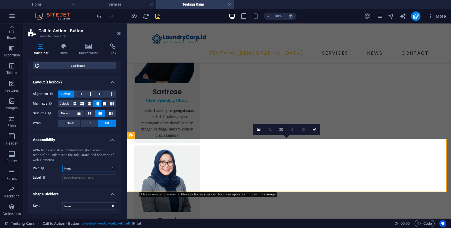
click at [67, 168] on select "None Alert Article Banner Comment Complementary Dialog Footer Header Marquee Pr…" at bounding box center [89, 168] width 54 height 7
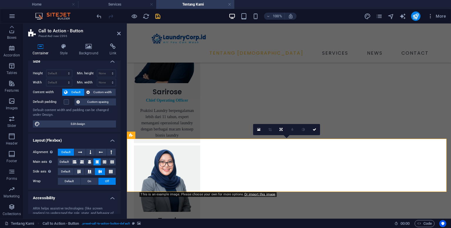
scroll to position [0, 0]
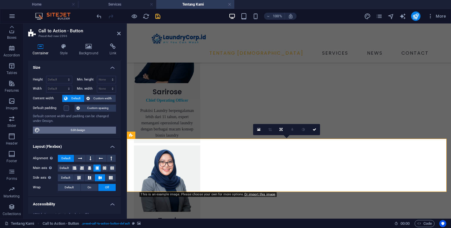
click at [86, 132] on span "Edit design" at bounding box center [78, 129] width 72 height 7
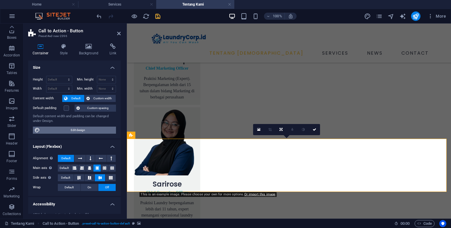
select select "px"
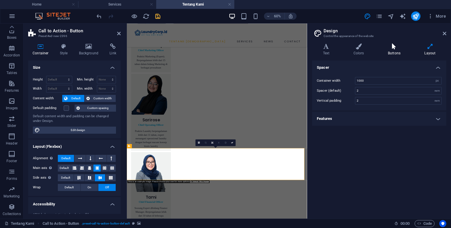
click at [399, 51] on h4 "Buttons" at bounding box center [395, 49] width 36 height 12
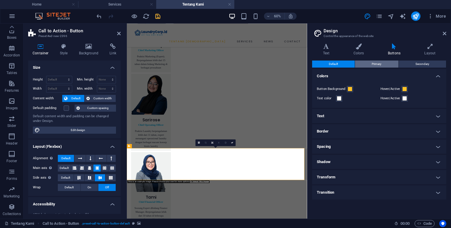
click at [376, 66] on span "Primary" at bounding box center [376, 63] width 10 height 7
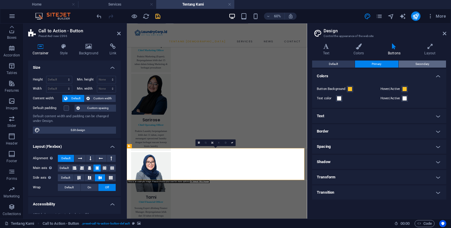
click at [421, 64] on span "Secondary" at bounding box center [422, 63] width 14 height 7
click at [374, 60] on span "Primary" at bounding box center [376, 63] width 10 height 7
click at [436, 114] on h4 "Text" at bounding box center [379, 116] width 134 height 14
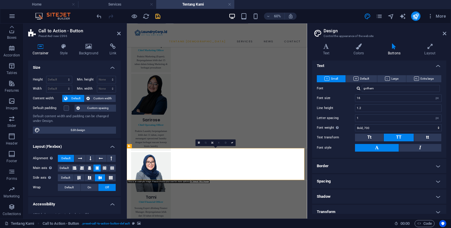
scroll to position [70, 0]
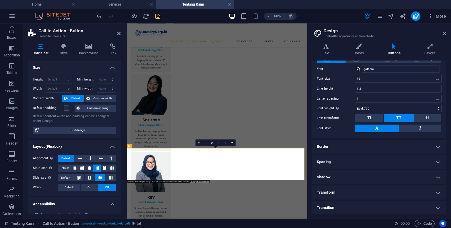
click at [436, 146] on h4 "Border" at bounding box center [379, 146] width 134 height 14
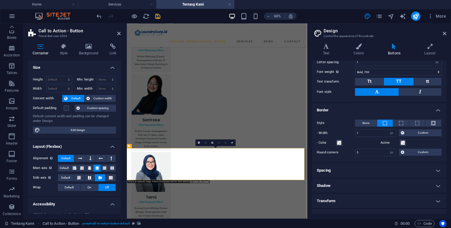
scroll to position [114, 0]
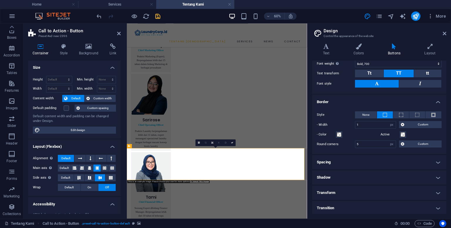
click at [435, 161] on h4 "Spacing" at bounding box center [379, 162] width 134 height 14
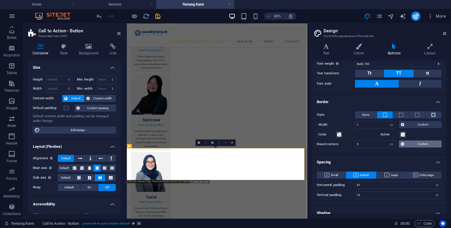
scroll to position [150, 0]
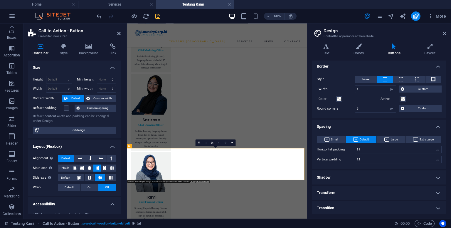
click at [435, 175] on h4 "Shadow" at bounding box center [379, 177] width 134 height 14
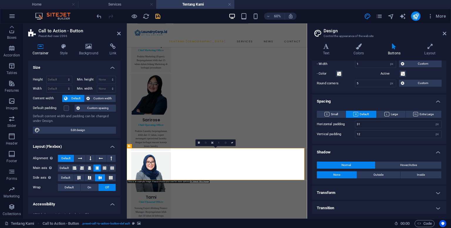
scroll to position [0, 0]
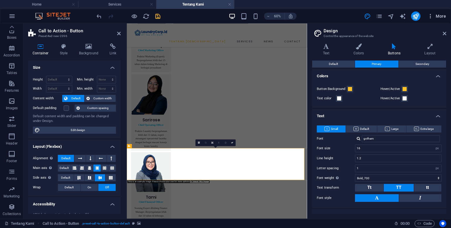
click at [439, 16] on span "More" at bounding box center [436, 16] width 18 height 6
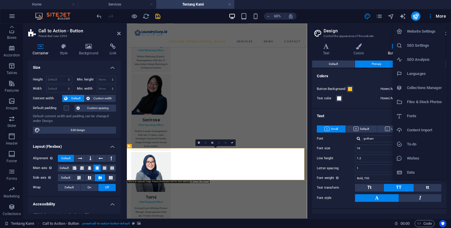
click at [428, 29] on h6 "Website Settings" at bounding box center [424, 31] width 35 height 7
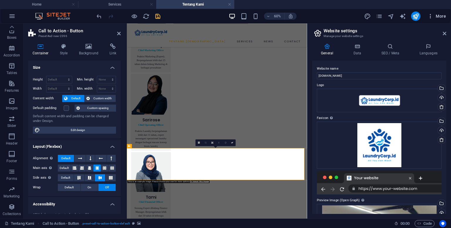
click at [438, 18] on span "More" at bounding box center [436, 16] width 18 height 6
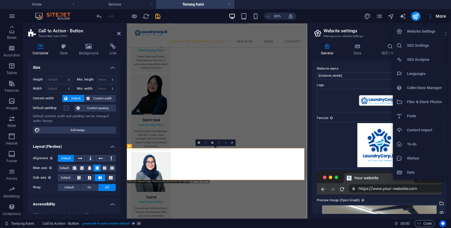
click at [352, 18] on div at bounding box center [225, 114] width 451 height 228
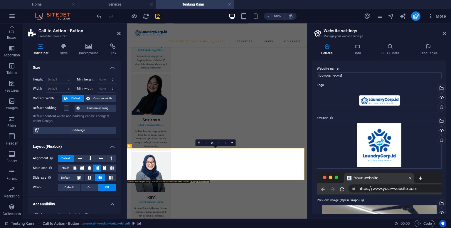
click at [337, 14] on div "60% More" at bounding box center [271, 15] width 353 height 9
click at [442, 34] on icon at bounding box center [444, 33] width 4 height 5
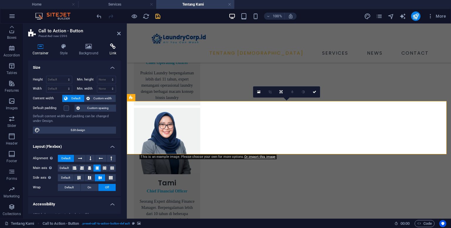
click at [112, 46] on icon at bounding box center [113, 46] width 16 height 6
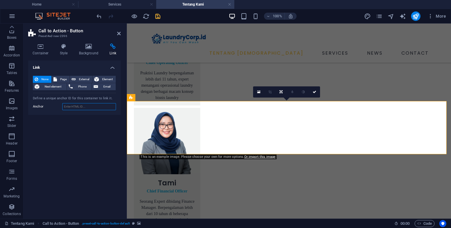
click at [82, 106] on input "Anchor" at bounding box center [89, 106] width 54 height 7
click at [55, 79] on icon at bounding box center [55, 79] width 4 height 7
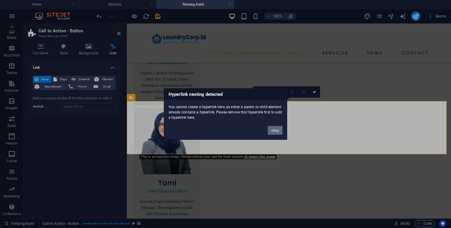
click at [279, 132] on button "Okay" at bounding box center [275, 130] width 15 height 9
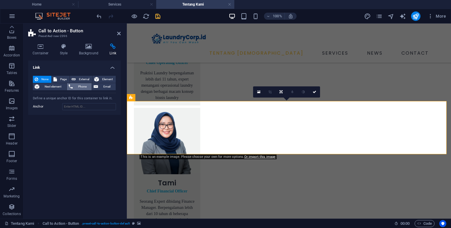
click at [85, 85] on span "Phone" at bounding box center [83, 86] width 16 height 7
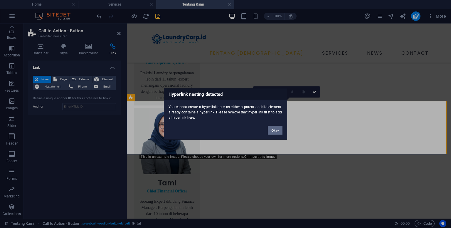
click at [272, 128] on button "Okay" at bounding box center [275, 130] width 15 height 9
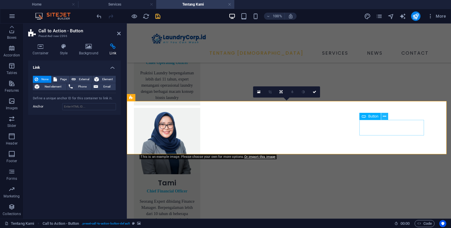
click at [385, 116] on icon at bounding box center [384, 116] width 3 height 6
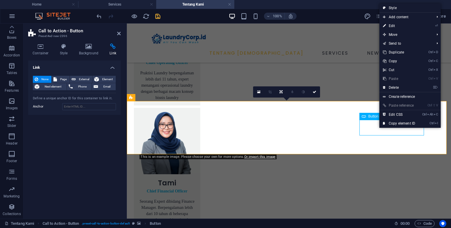
click at [377, 118] on span "Button" at bounding box center [373, 116] width 10 height 4
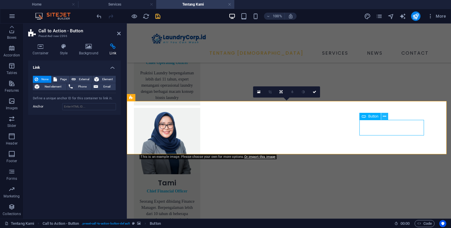
click at [387, 117] on button at bounding box center [384, 116] width 7 height 7
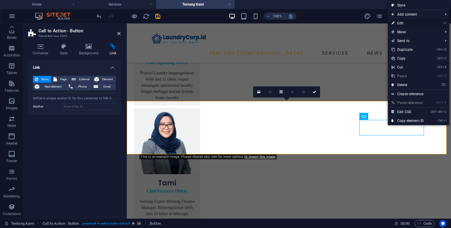
click at [403, 25] on link "⏎ Edit" at bounding box center [407, 23] width 39 height 9
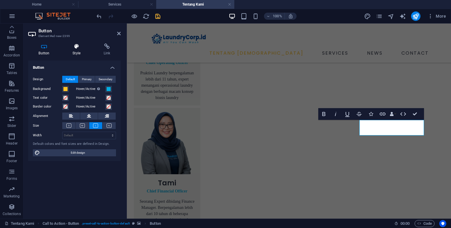
click at [74, 52] on h4 "Style" at bounding box center [77, 49] width 31 height 12
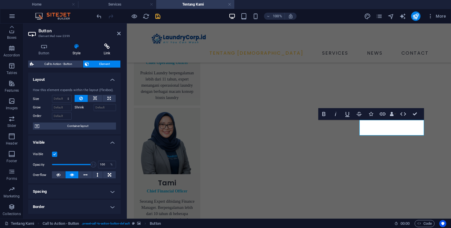
click at [110, 44] on icon at bounding box center [107, 46] width 28 height 6
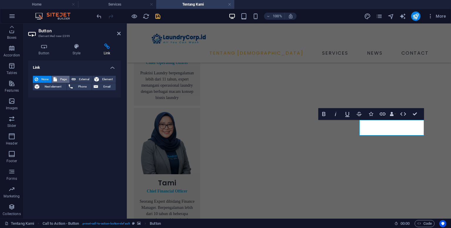
click at [58, 80] on button "Page" at bounding box center [61, 79] width 18 height 7
select select
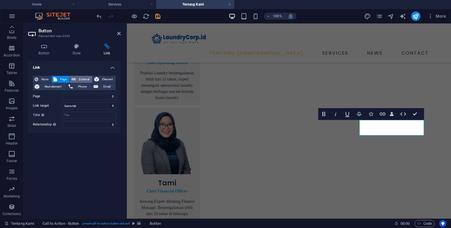
click at [76, 80] on button "External" at bounding box center [81, 79] width 22 height 7
select select "blank"
click at [77, 86] on span "Phone" at bounding box center [83, 86] width 16 height 7
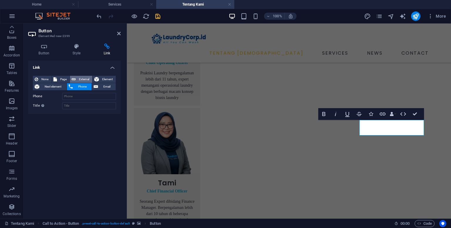
click at [84, 77] on span "External" at bounding box center [83, 79] width 13 height 7
select select "blank"
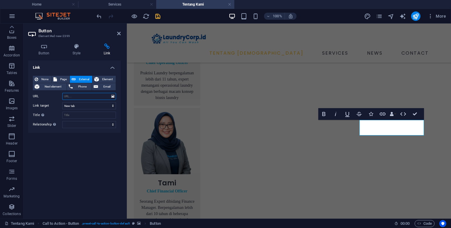
paste input "[URL][DOMAIN_NAME]"
type input "[URL][DOMAIN_NAME]"
paste input "[URL][DOMAIN_NAME]"
type input "[URL][DOMAIN_NAME]"
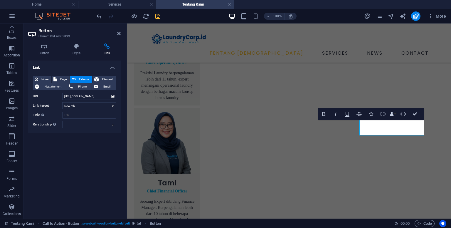
click at [156, 16] on icon "save" at bounding box center [157, 16] width 7 height 7
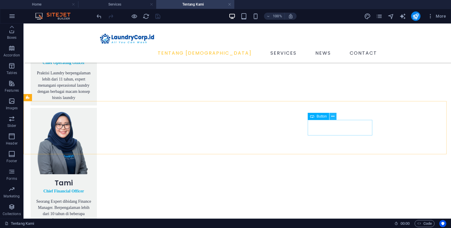
click at [335, 116] on button at bounding box center [332, 116] width 7 height 7
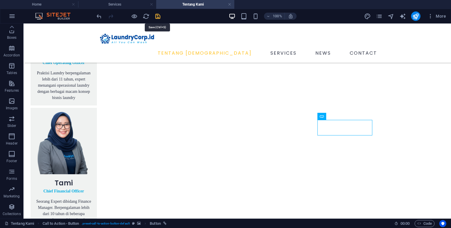
click at [158, 16] on icon "save" at bounding box center [157, 16] width 7 height 7
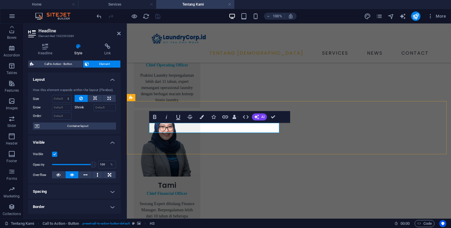
scroll to position [66, 0]
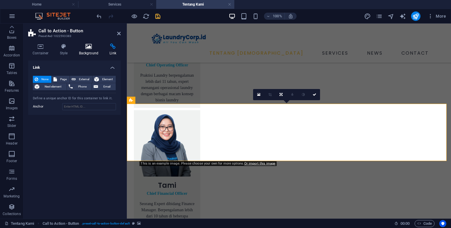
click at [86, 47] on icon at bounding box center [89, 46] width 28 height 6
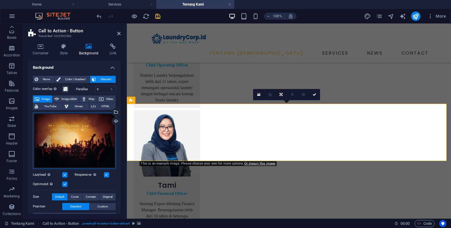
click at [77, 126] on div "Drag files here, click to choose files or select files from Files or our free s…" at bounding box center [74, 140] width 83 height 56
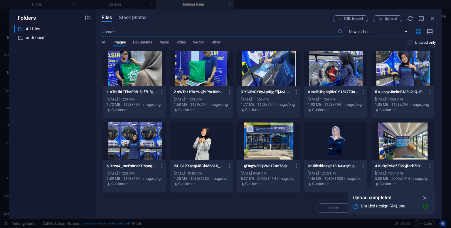
scroll to position [176, 0]
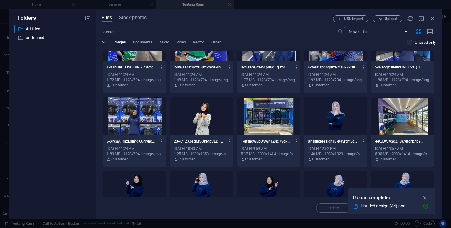
click at [129, 123] on div at bounding box center [134, 116] width 63 height 38
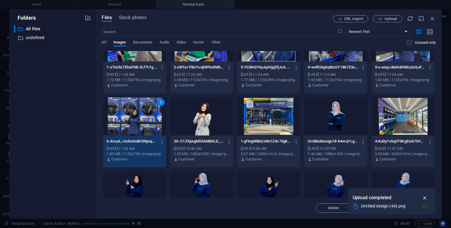
click at [424, 195] on icon "button" at bounding box center [424, 197] width 7 height 6
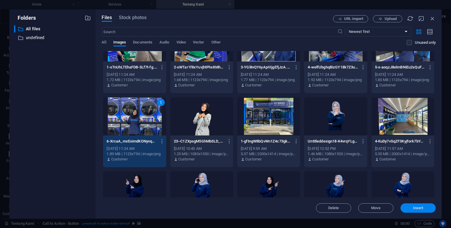
click at [414, 207] on span "Insert" at bounding box center [418, 208] width 10 height 4
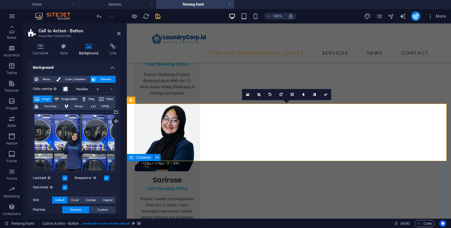
scroll to position [779, 0]
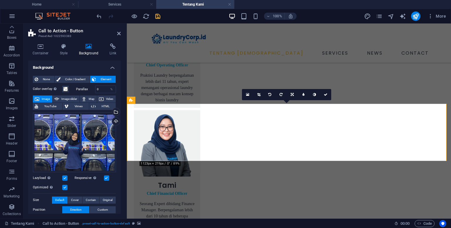
click at [66, 89] on span at bounding box center [65, 89] width 5 height 5
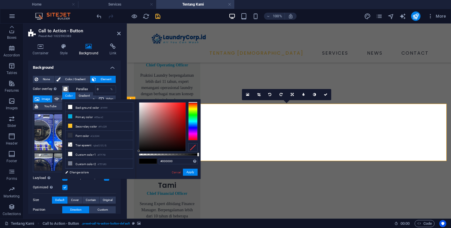
click at [66, 89] on span at bounding box center [65, 89] width 5 height 5
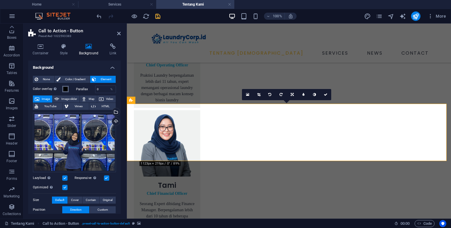
click at [67, 91] on button "Color overlay Places an overlay over the background to colorize it" at bounding box center [65, 89] width 6 height 6
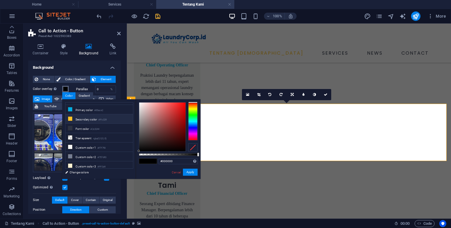
scroll to position [0, 0]
click at [100, 16] on icon "undo" at bounding box center [99, 16] width 7 height 7
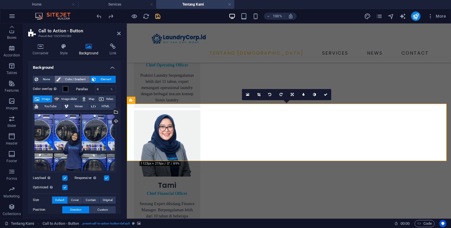
click at [80, 80] on span "Color / Gradient" at bounding box center [75, 79] width 26 height 7
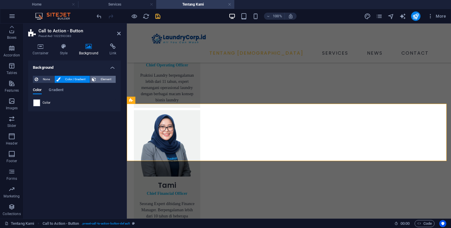
click at [104, 79] on span "Element" at bounding box center [106, 79] width 16 height 7
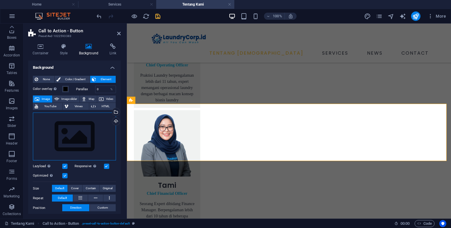
click at [82, 129] on div "Drag files here, click to choose files or select files from Files or our free s…" at bounding box center [74, 136] width 83 height 48
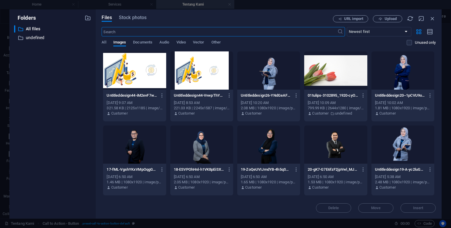
scroll to position [235, 0]
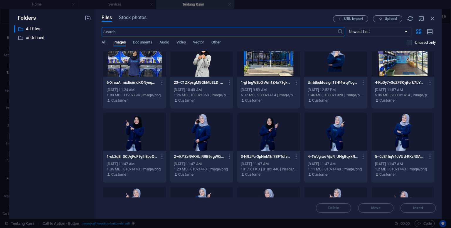
click at [138, 59] on div at bounding box center [134, 57] width 63 height 38
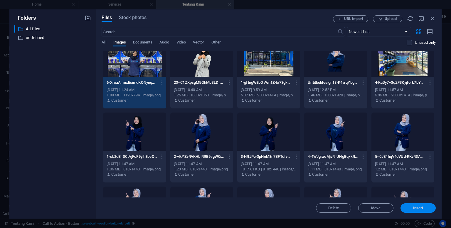
drag, startPoint x: 412, startPoint y: 209, endPoint x: 254, endPoint y: 153, distance: 168.0
click at [412, 209] on span "Insert" at bounding box center [418, 208] width 31 height 4
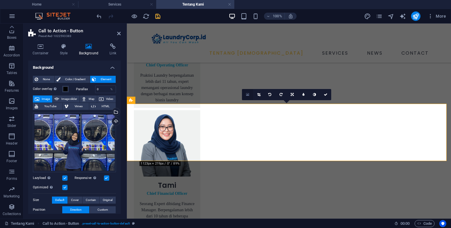
click at [243, 96] on link at bounding box center [247, 94] width 11 height 11
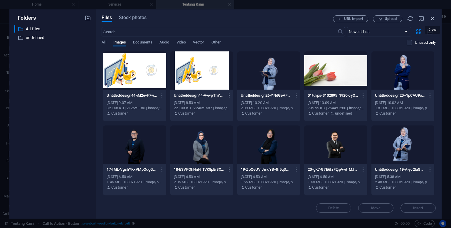
click at [432, 20] on icon "button" at bounding box center [432, 18] width 6 height 6
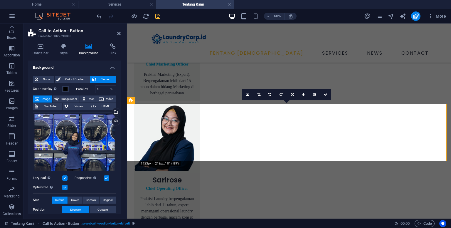
scroll to position [779, 0]
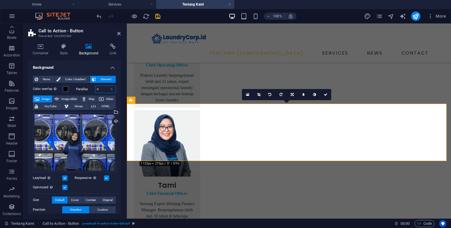
click at [99, 89] on input "0" at bounding box center [105, 89] width 21 height 7
drag, startPoint x: 99, startPoint y: 89, endPoint x: 95, endPoint y: 87, distance: 5.0
click at [95, 87] on input "10" at bounding box center [105, 89] width 21 height 7
type input "0"
click at [101, 88] on input "0" at bounding box center [105, 89] width 21 height 7
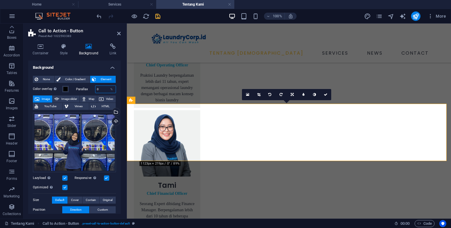
drag, startPoint x: 101, startPoint y: 88, endPoint x: 96, endPoint y: 88, distance: 4.7
click at [96, 88] on input "0" at bounding box center [105, 89] width 21 height 7
type input "1"
type input "0"
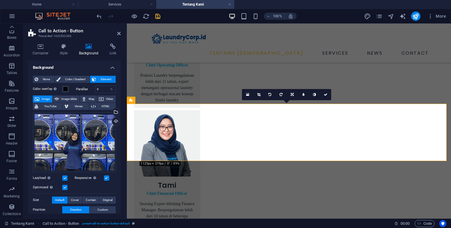
click at [96, 63] on h4 "Background" at bounding box center [74, 65] width 92 height 11
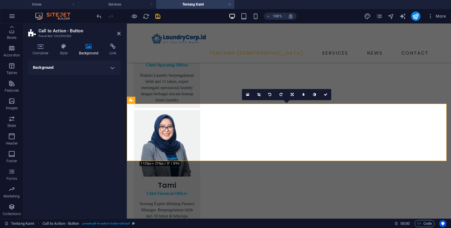
click at [96, 63] on h4 "Background" at bounding box center [74, 67] width 92 height 14
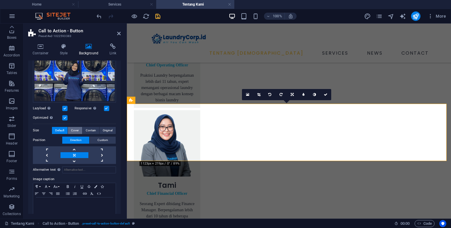
scroll to position [75, 0]
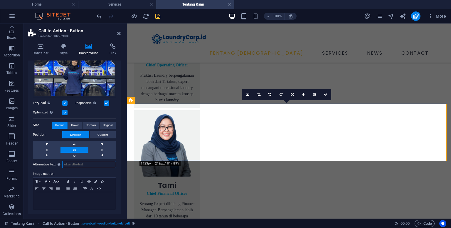
click at [89, 161] on input "Alternative text The alternative text is used by devices that cannot display im…" at bounding box center [89, 164] width 54 height 7
type input "a"
type input "hubungi admin LaundryCorp"
click at [157, 18] on icon "save" at bounding box center [157, 16] width 7 height 7
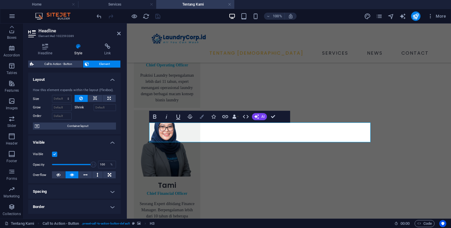
click at [202, 119] on button "Colors" at bounding box center [201, 117] width 11 height 12
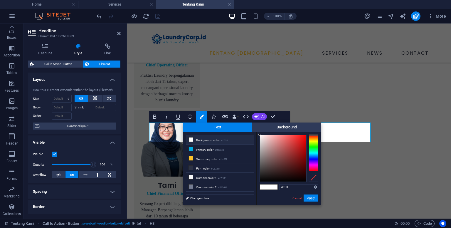
scroll to position [59, 0]
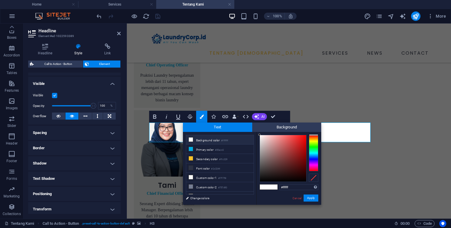
click at [51, 161] on h4 "Shadow" at bounding box center [74, 163] width 92 height 14
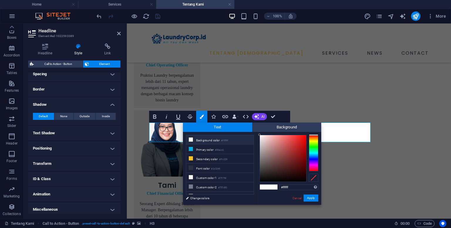
click at [59, 135] on h4 "Text Shadow" at bounding box center [74, 133] width 92 height 14
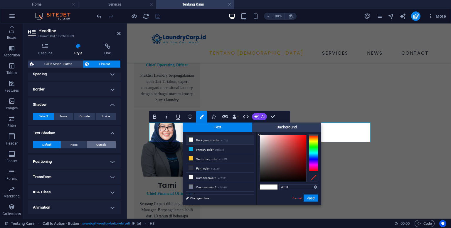
click at [96, 145] on span "Outside" at bounding box center [101, 144] width 10 height 7
type input "2"
type input "4"
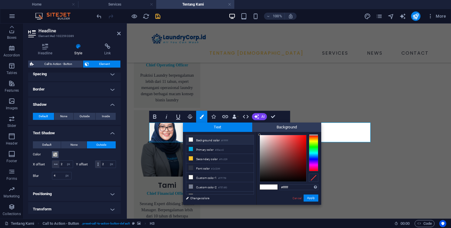
click at [54, 154] on span at bounding box center [55, 154] width 5 height 5
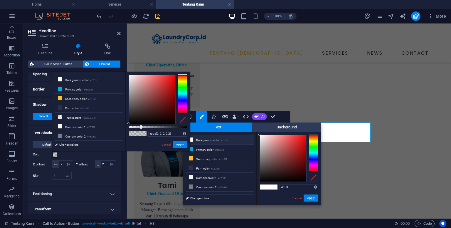
click at [54, 154] on span at bounding box center [55, 154] width 5 height 5
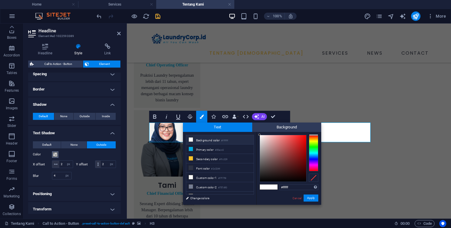
click at [54, 154] on span at bounding box center [55, 154] width 5 height 5
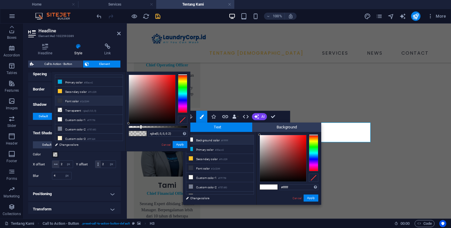
scroll to position [0, 0]
click at [74, 89] on li "Primary color #00ace2" at bounding box center [88, 88] width 67 height 9
type input "#00ace2"
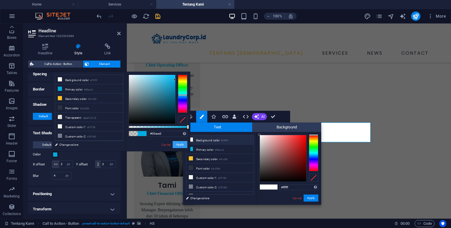
click at [180, 142] on button "Apply" at bounding box center [180, 144] width 15 height 7
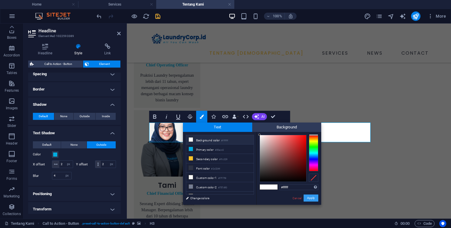
drag, startPoint x: 310, startPoint y: 199, endPoint x: 183, endPoint y: 176, distance: 128.8
click at [310, 200] on button "Apply" at bounding box center [310, 197] width 15 height 7
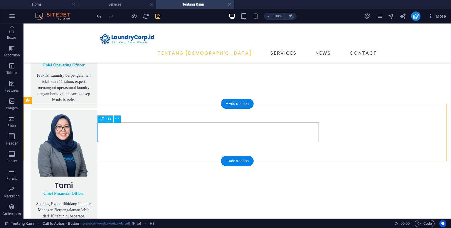
select select "px"
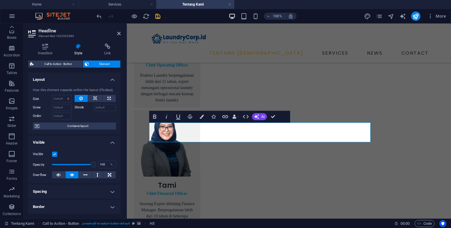
scroll to position [173, 0]
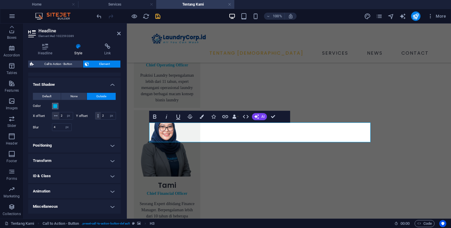
click at [55, 104] on span at bounding box center [55, 106] width 5 height 5
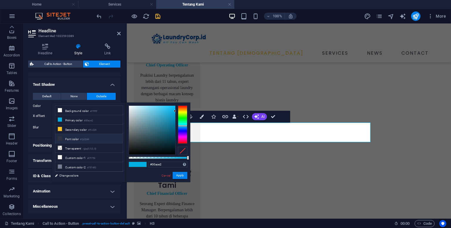
click at [77, 138] on li "Font color #2c3244" at bounding box center [88, 138] width 67 height 9
type input "#2c3244"
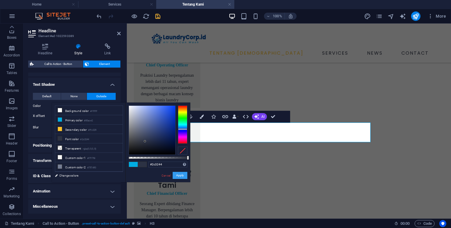
click at [182, 175] on button "Apply" at bounding box center [180, 175] width 15 height 7
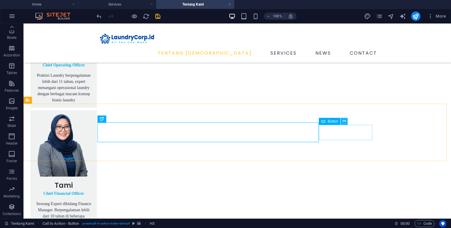
click at [344, 120] on icon at bounding box center [343, 121] width 3 height 6
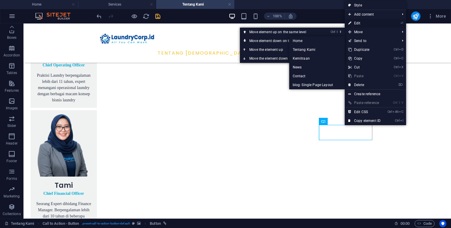
click at [356, 21] on link "⏎ Edit" at bounding box center [363, 23] width 39 height 9
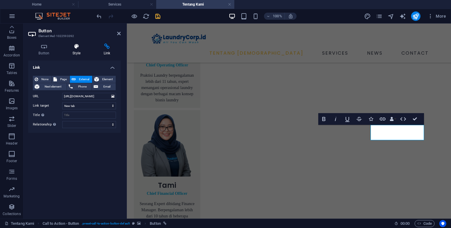
click at [75, 47] on icon at bounding box center [76, 46] width 29 height 6
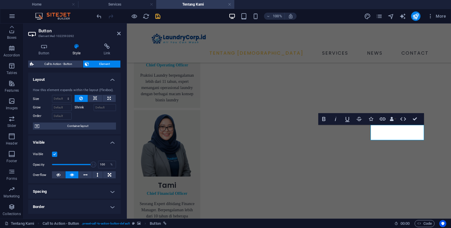
scroll to position [107, 0]
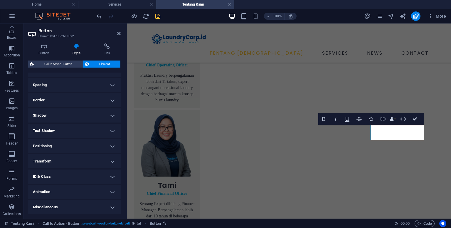
click at [67, 118] on h4 "Shadow" at bounding box center [74, 115] width 92 height 14
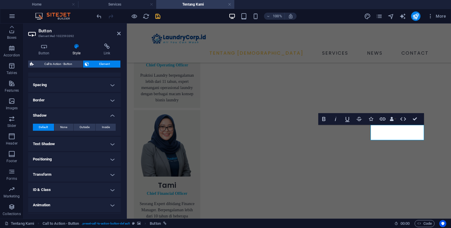
click at [58, 140] on h4 "Text Shadow" at bounding box center [74, 144] width 92 height 14
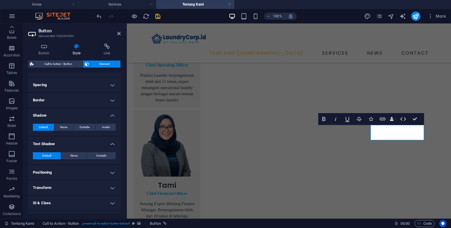
click at [63, 173] on h4 "Positioning" at bounding box center [74, 172] width 92 height 14
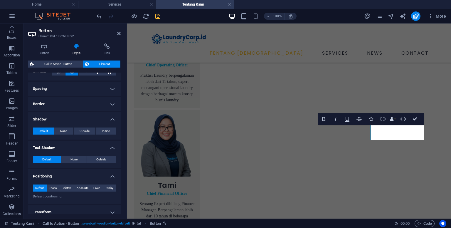
scroll to position [95, 0]
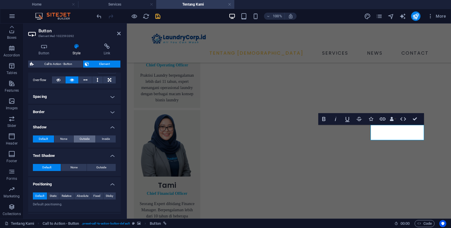
click at [87, 136] on span "Outside" at bounding box center [85, 138] width 10 height 7
type input "rgba(0, 0, 0, 0.2)"
type input "2"
type input "4"
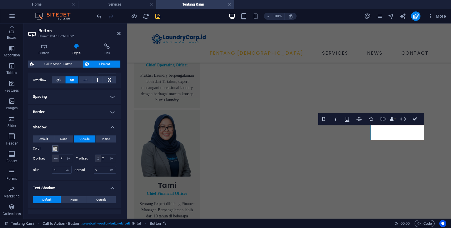
click at [55, 148] on span at bounding box center [55, 148] width 5 height 5
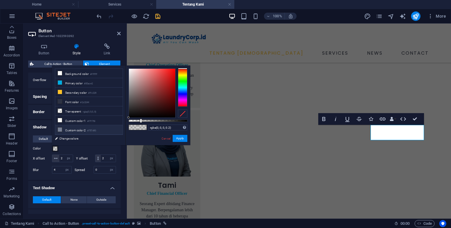
click at [72, 126] on li "Custom color 2 #757d93" at bounding box center [88, 129] width 67 height 9
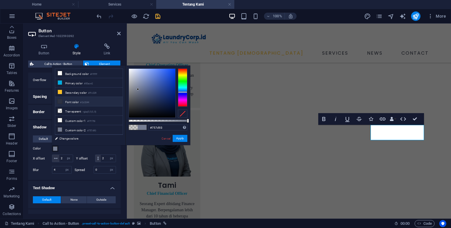
click at [72, 101] on li "Font color #2c3244" at bounding box center [88, 101] width 67 height 9
type input "#2c3244"
click at [182, 138] on button "Apply" at bounding box center [180, 138] width 15 height 7
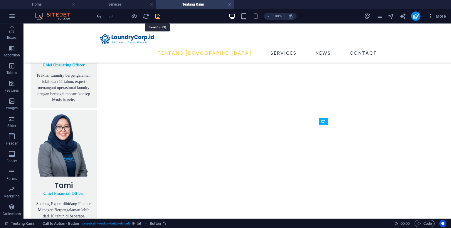
click at [158, 15] on icon "save" at bounding box center [157, 16] width 7 height 7
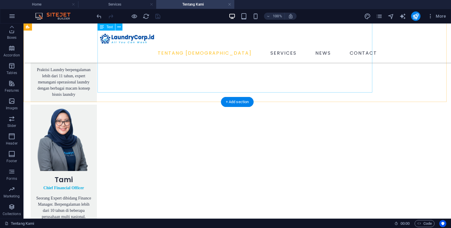
scroll to position [786, 0]
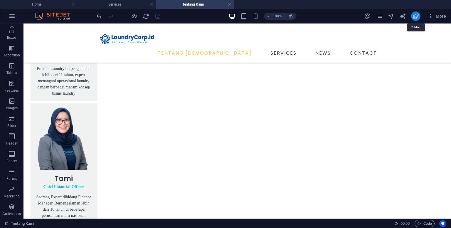
click at [414, 17] on icon "publish" at bounding box center [415, 16] width 7 height 7
